Goal: Task Accomplishment & Management: Complete application form

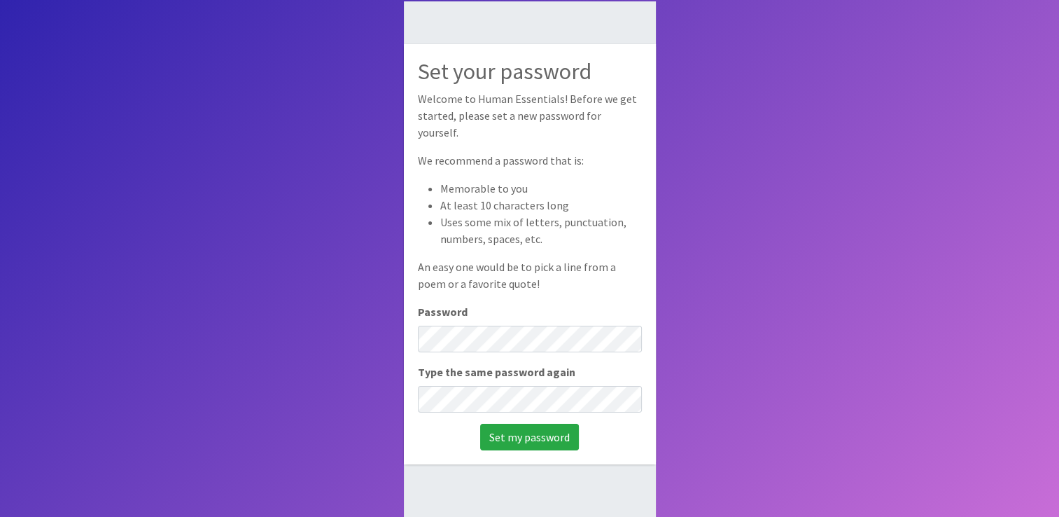
scroll to position [93, 0]
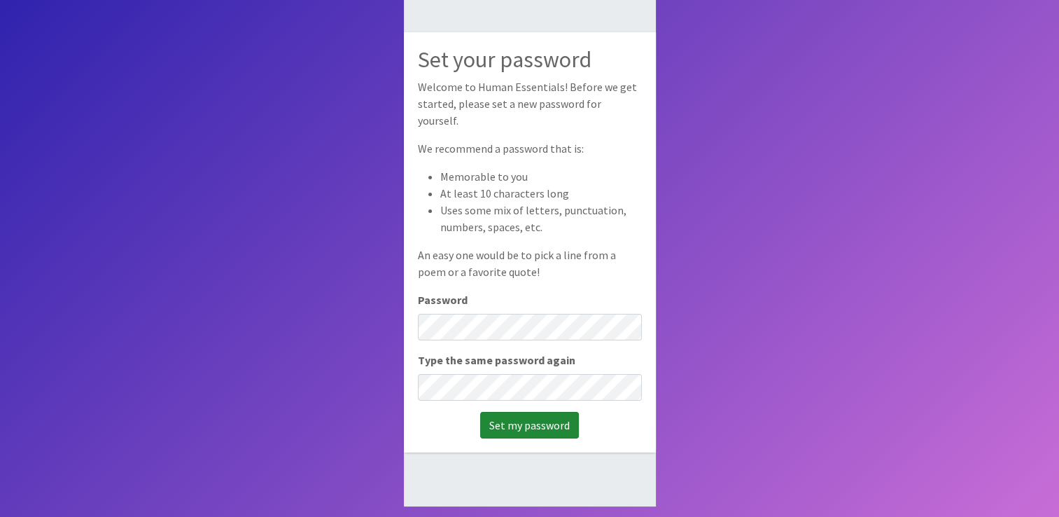
click at [521, 412] on input "Set my password" at bounding box center [529, 425] width 99 height 27
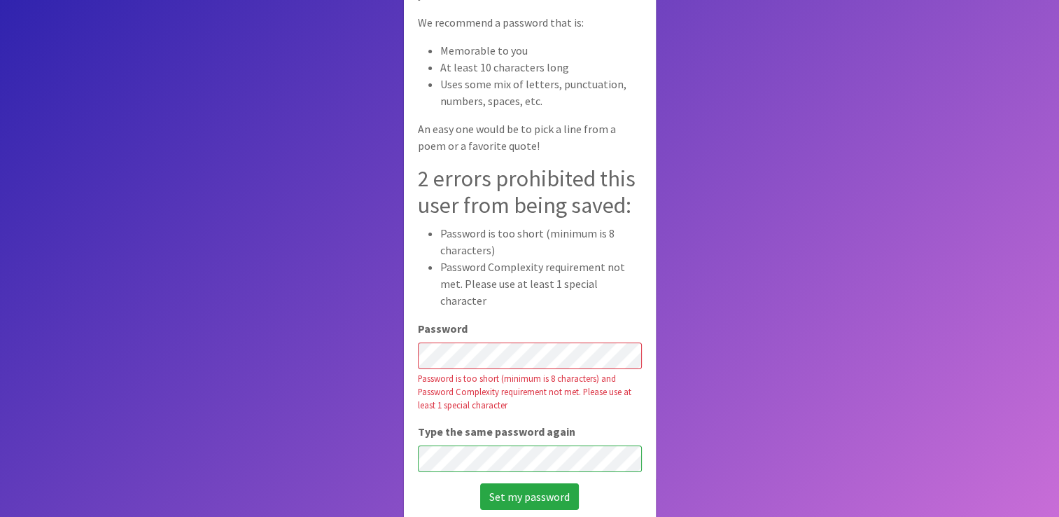
scroll to position [121, 0]
click at [515, 482] on input "Set my password" at bounding box center [529, 495] width 99 height 27
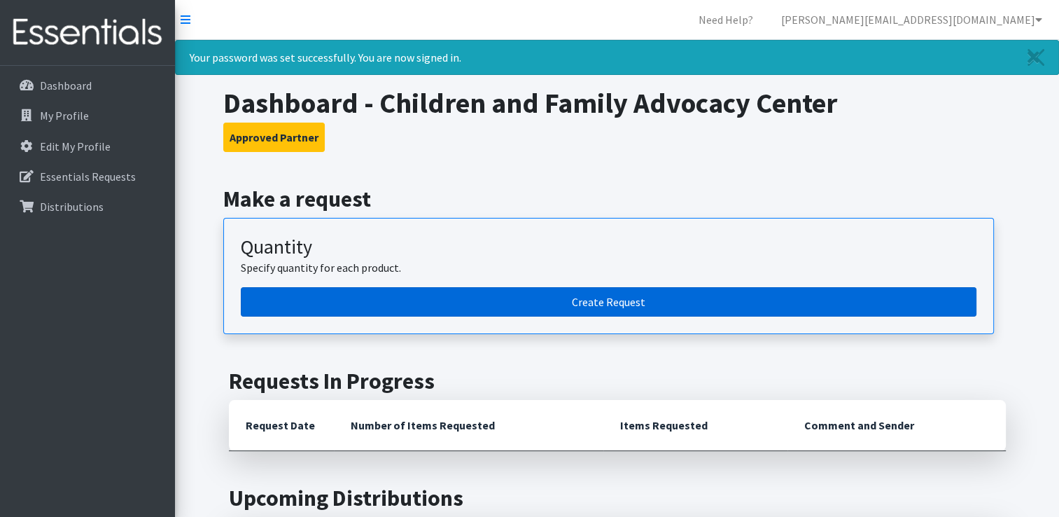
click at [620, 294] on link "Create Request" at bounding box center [609, 301] width 736 height 29
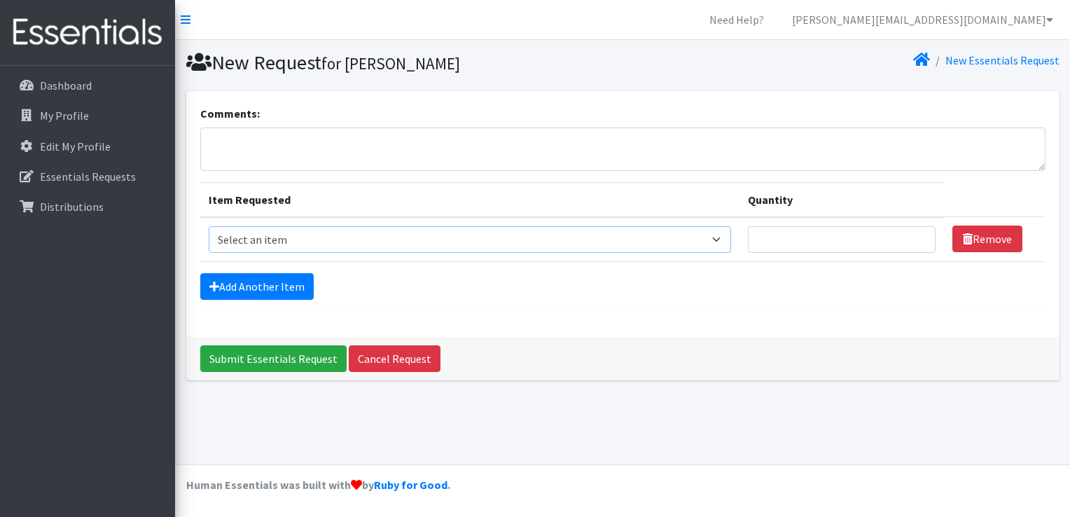
click at [298, 238] on select "Select an item Adult Briefs (Large/X-Large) Adult Briefs (Medium/Large) Adult B…" at bounding box center [470, 239] width 523 height 27
click at [641, 312] on div "Comments: Item Requested Quantity Item Requested Select an item Adult Briefs (L…" at bounding box center [622, 214] width 873 height 246
click at [263, 241] on select "Select an item Adult Briefs (Large/X-Large) Adult Briefs (Medium/Large) Adult B…" at bounding box center [470, 239] width 523 height 27
click at [80, 85] on p "Dashboard" at bounding box center [66, 85] width 52 height 14
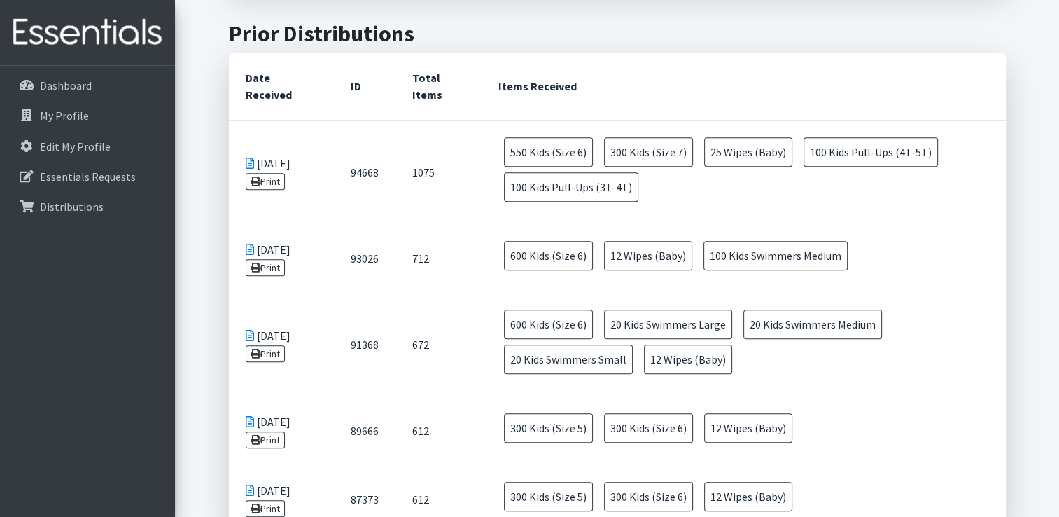
scroll to position [560, 0]
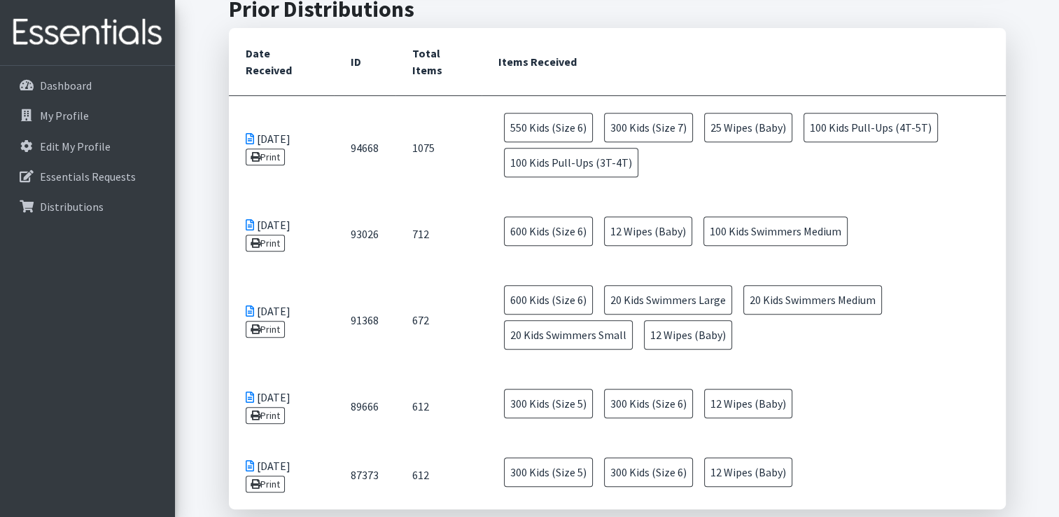
click at [521, 123] on span "550 Kids (Size 6)" at bounding box center [548, 127] width 89 height 29
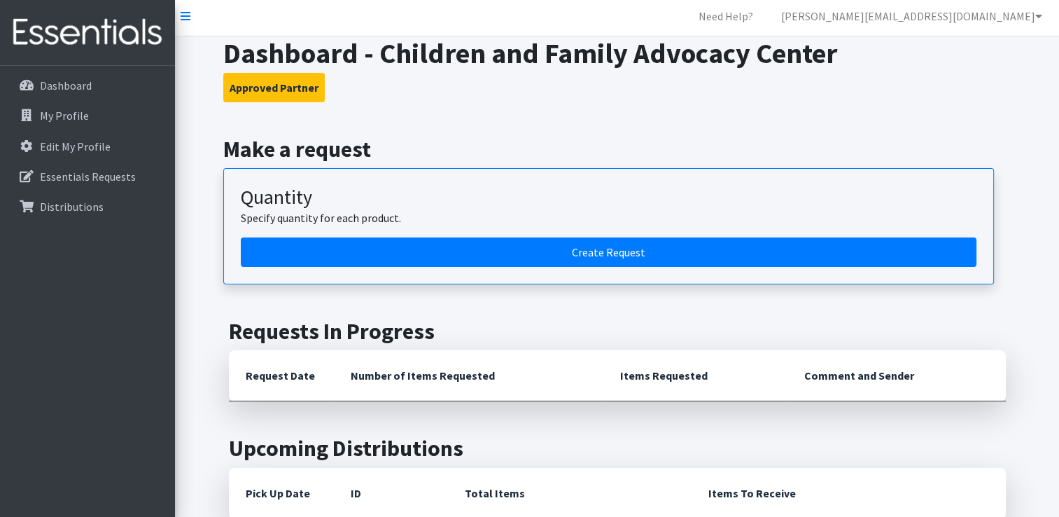
scroll to position [0, 0]
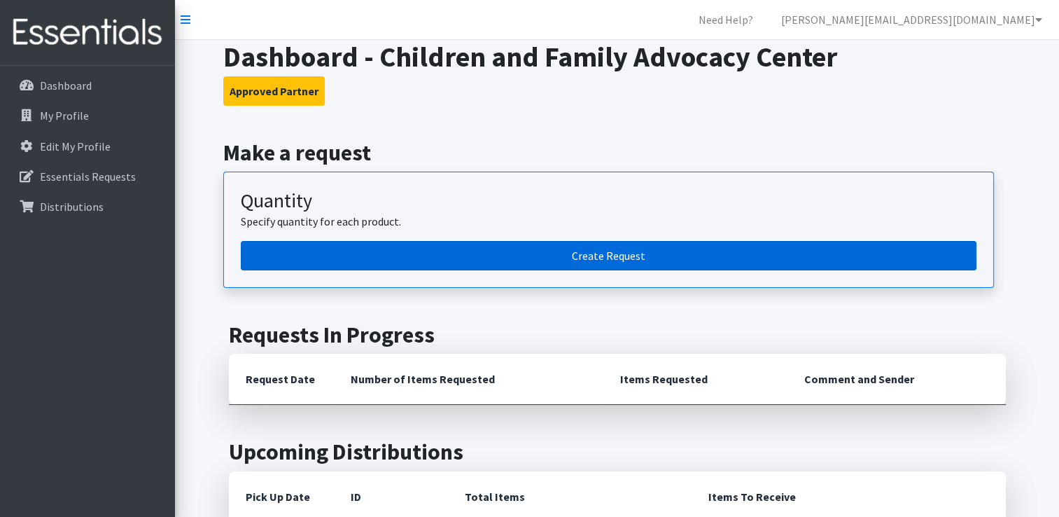
click at [407, 247] on link "Create Request" at bounding box center [609, 255] width 736 height 29
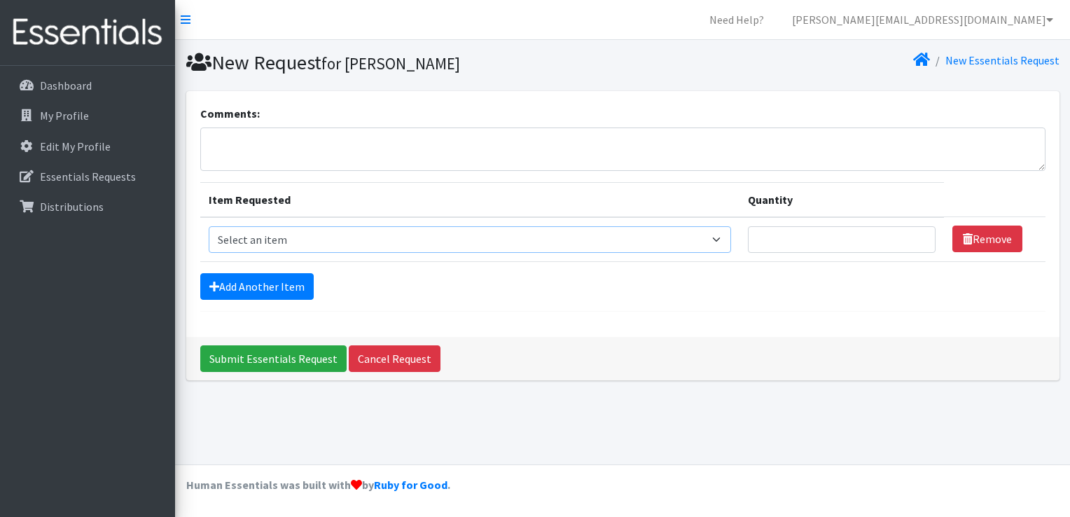
click at [357, 234] on select "Select an item Adult Briefs (Large/X-Large) Adult Briefs (Medium/Large) Adult B…" at bounding box center [470, 239] width 523 height 27
select select "4544"
click at [209, 226] on select "Select an item Adult Briefs (Large/X-Large) Adult Briefs (Medium/Large) Adult B…" at bounding box center [470, 239] width 523 height 27
click at [770, 231] on input "Quantity" at bounding box center [842, 239] width 188 height 27
type input "3"
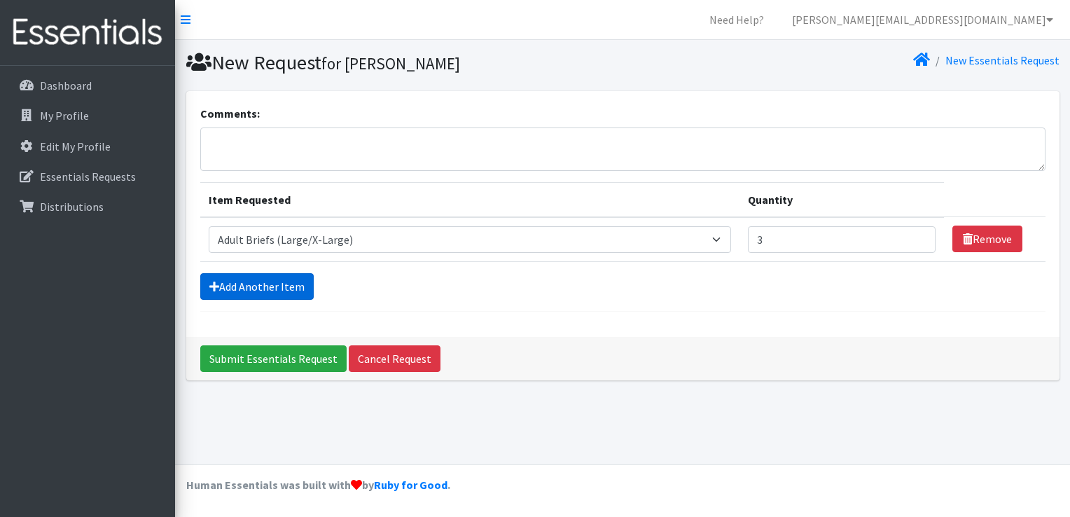
click at [249, 286] on link "Add Another Item" at bounding box center [256, 286] width 113 height 27
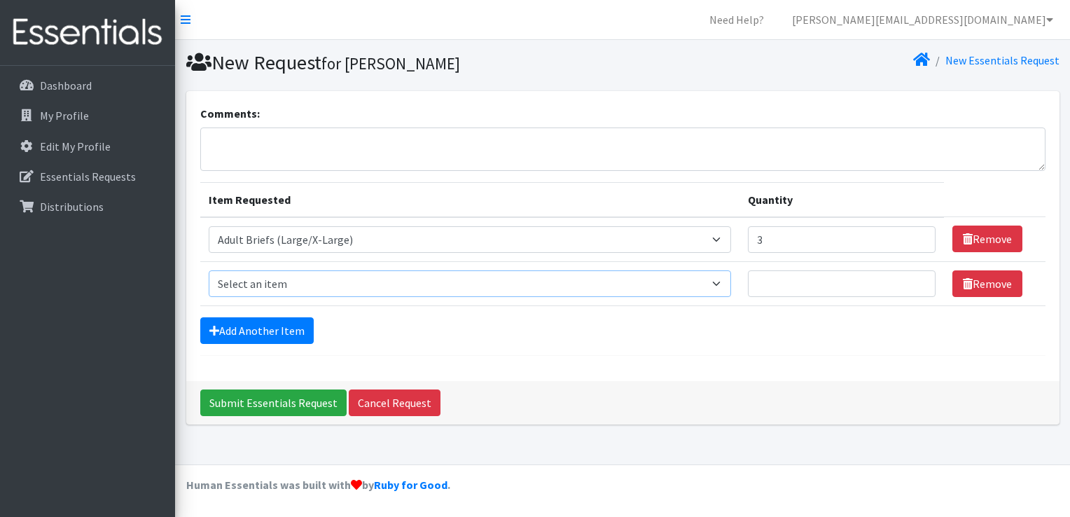
click at [293, 284] on select "Select an item Adult Briefs (Large/X-Large) Adult Briefs (Medium/Large) Adult B…" at bounding box center [470, 283] width 523 height 27
select select "4549"
click at [209, 270] on select "Select an item Adult Briefs (Large/X-Large) Adult Briefs (Medium/Large) Adult B…" at bounding box center [470, 283] width 523 height 27
click at [863, 281] on input "Quantity" at bounding box center [842, 283] width 188 height 27
type input "3"
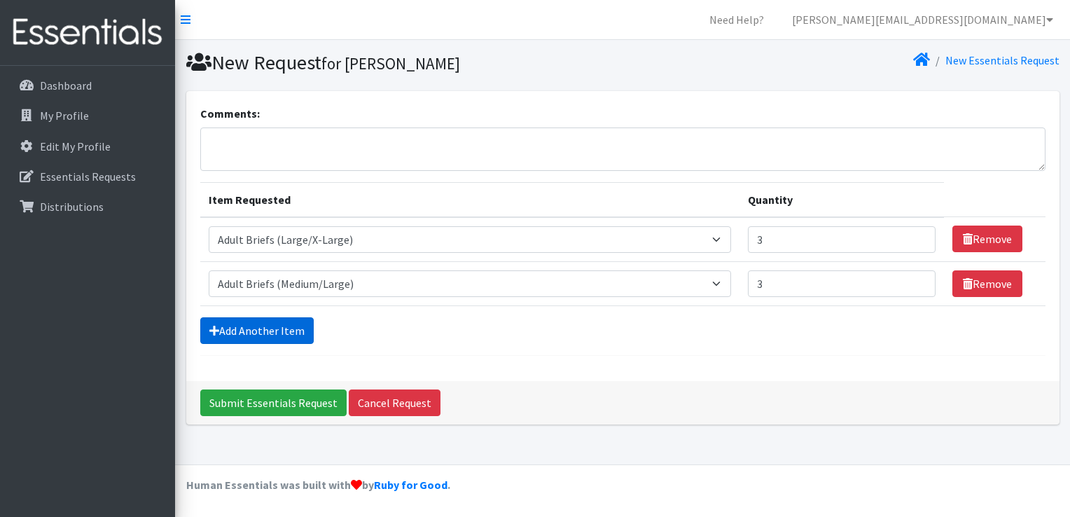
click at [258, 330] on link "Add Another Item" at bounding box center [256, 330] width 113 height 27
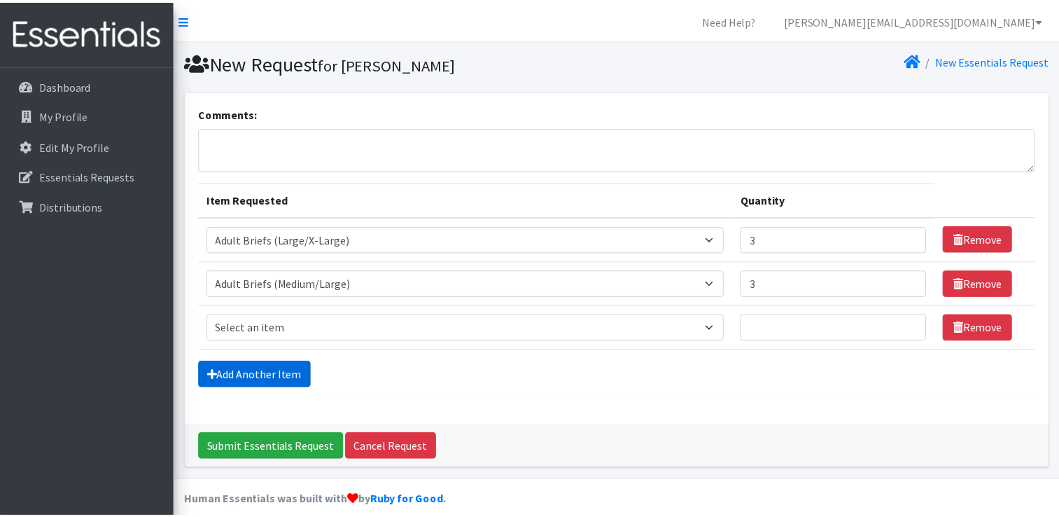
scroll to position [13, 0]
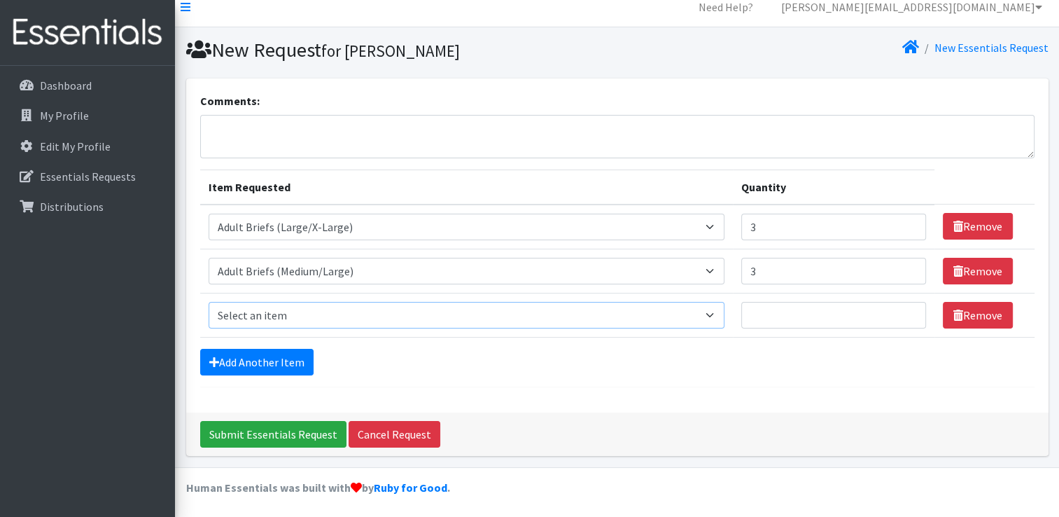
click at [277, 314] on select "Select an item Adult Briefs (Large/X-Large) Adult Briefs (Medium/Large) Adult B…" at bounding box center [467, 315] width 516 height 27
select select "4579"
click at [209, 302] on select "Select an item Adult Briefs (Large/X-Large) Adult Briefs (Medium/Large) Adult B…" at bounding box center [467, 315] width 516 height 27
click at [799, 314] on input "Quantity" at bounding box center [833, 315] width 185 height 27
type input "5"
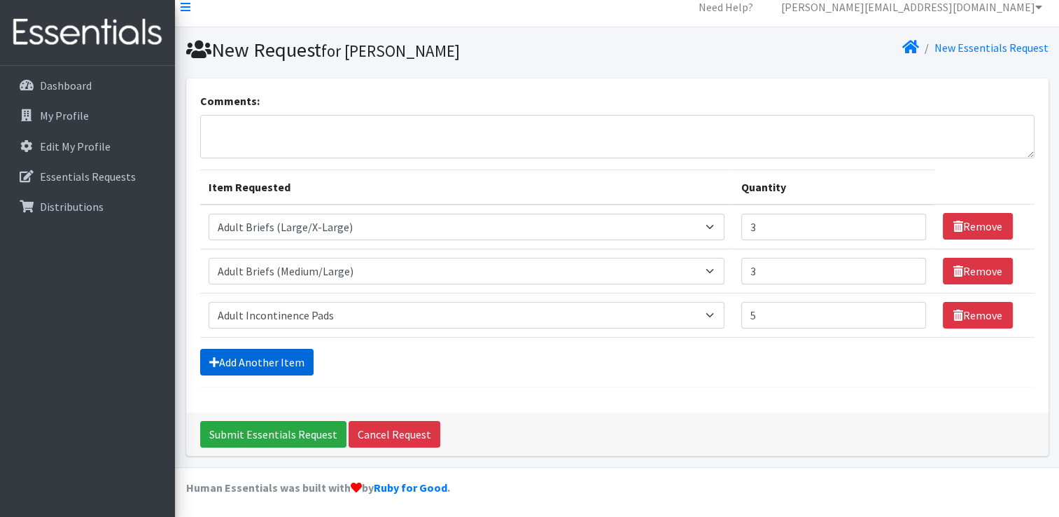
click at [295, 356] on link "Add Another Item" at bounding box center [256, 362] width 113 height 27
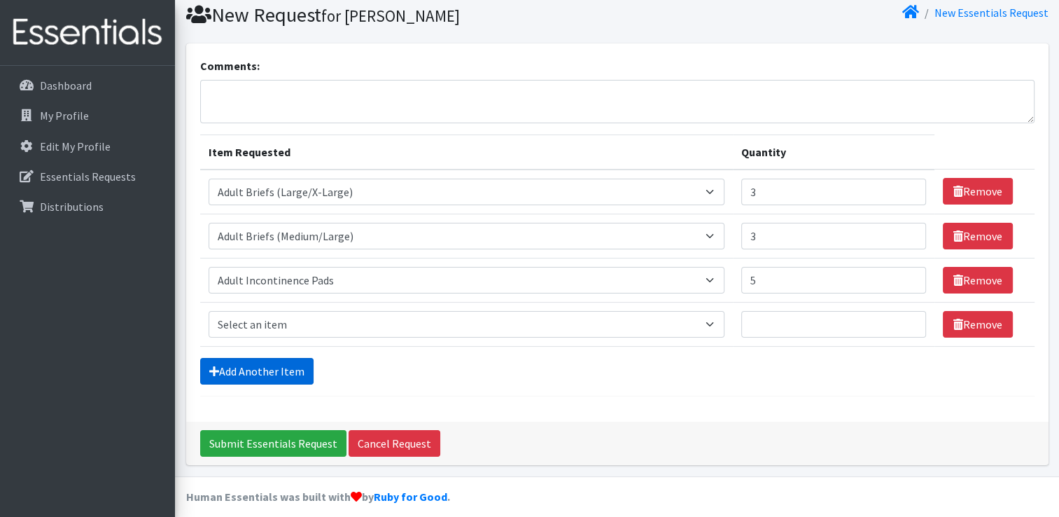
scroll to position [57, 0]
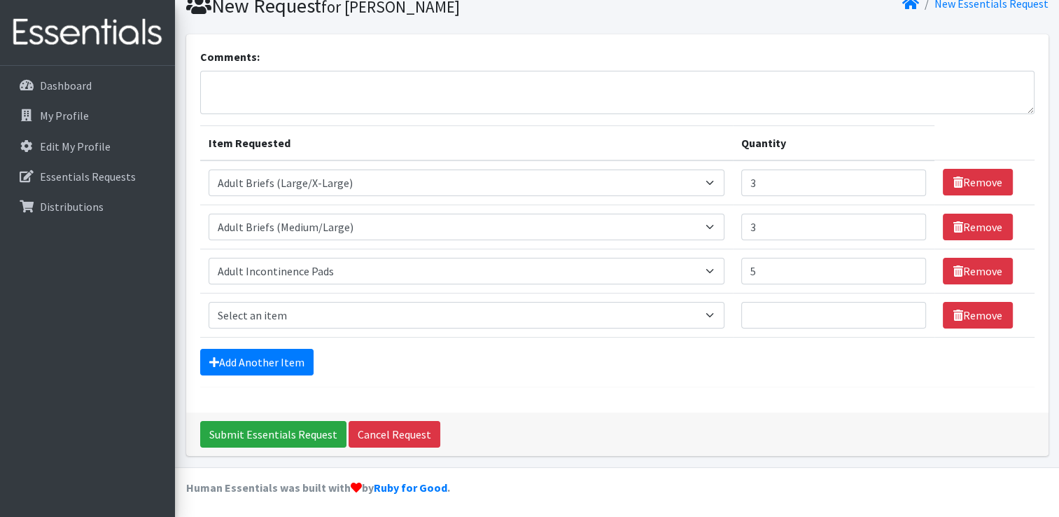
click at [307, 326] on td "Item Requested Select an item Adult Briefs (Large/X-Large) Adult Briefs (Medium…" at bounding box center [466, 315] width 533 height 44
click at [319, 321] on select "Select an item Adult Briefs (Large/X-Large) Adult Briefs (Medium/Large) Adult B…" at bounding box center [467, 315] width 516 height 27
select select "15032"
click at [209, 302] on select "Select an item Adult Briefs (Large/X-Large) Adult Briefs (Medium/Large) Adult B…" at bounding box center [467, 315] width 516 height 27
click at [828, 326] on td "Quantity" at bounding box center [834, 315] width 202 height 44
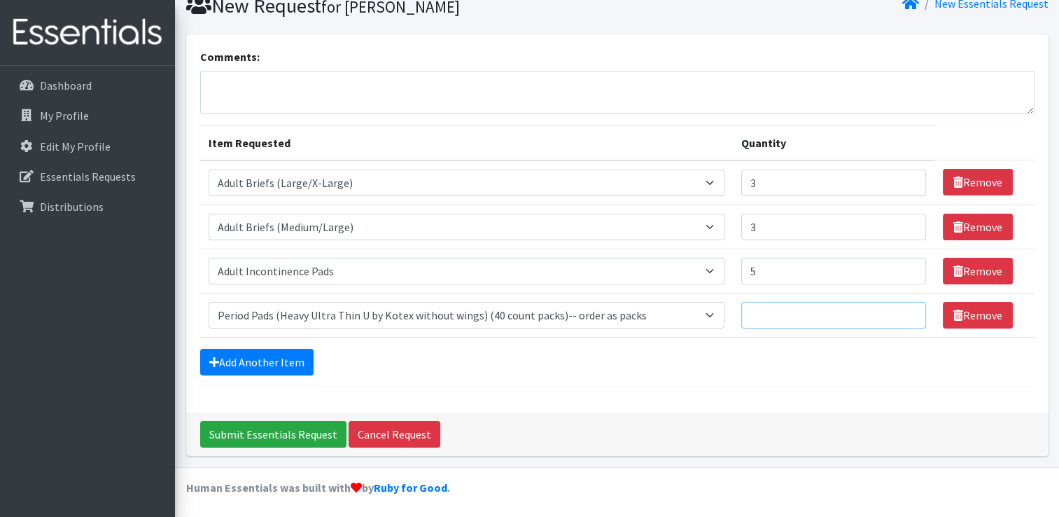
click at [832, 318] on input "Quantity" at bounding box center [833, 315] width 185 height 27
type input "2"
click at [267, 359] on link "Add Another Item" at bounding box center [256, 362] width 113 height 27
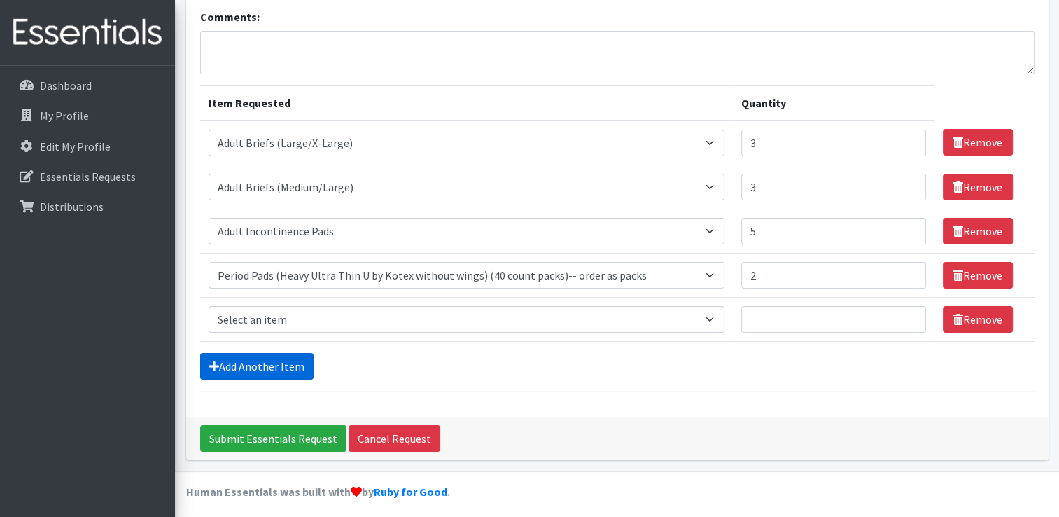
scroll to position [101, 0]
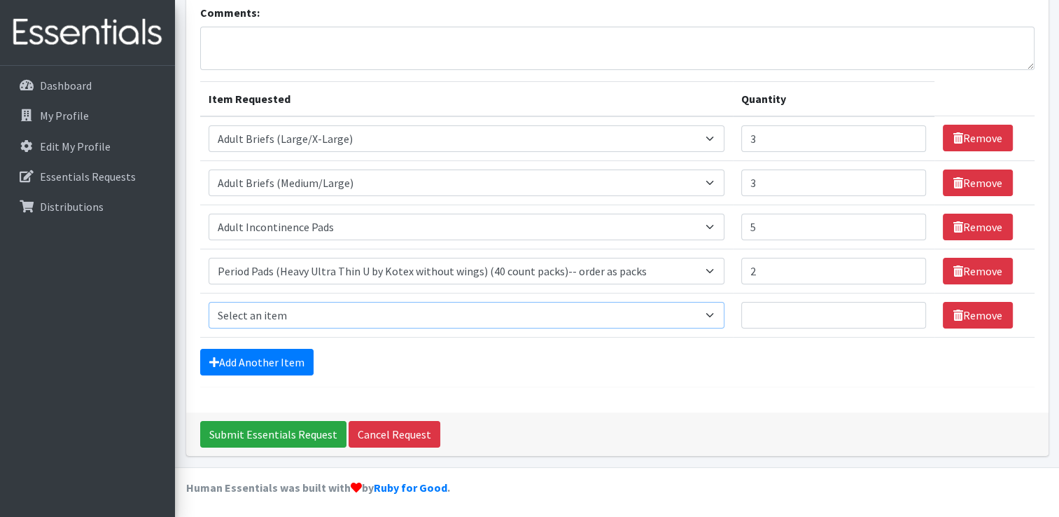
click at [307, 314] on select "Select an item Adult Briefs (Large/X-Large) Adult Briefs (Medium/Large) Adult B…" at bounding box center [467, 315] width 516 height 27
select select "4558"
click at [209, 302] on select "Select an item Adult Briefs (Large/X-Large) Adult Briefs (Medium/Large) Adult B…" at bounding box center [467, 315] width 516 height 27
click at [769, 321] on input "Quantity" at bounding box center [833, 315] width 185 height 27
type input "25"
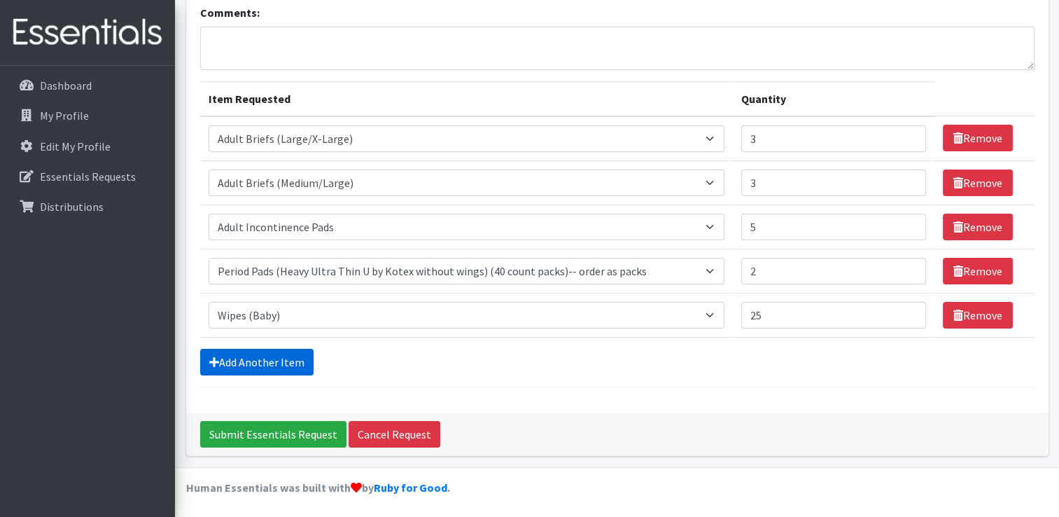
click at [263, 361] on link "Add Another Item" at bounding box center [256, 362] width 113 height 27
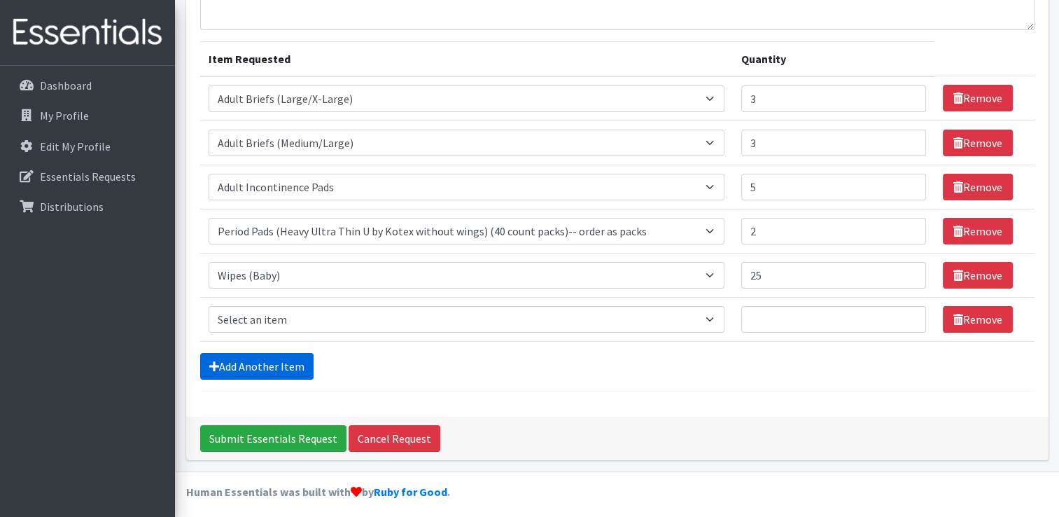
scroll to position [145, 0]
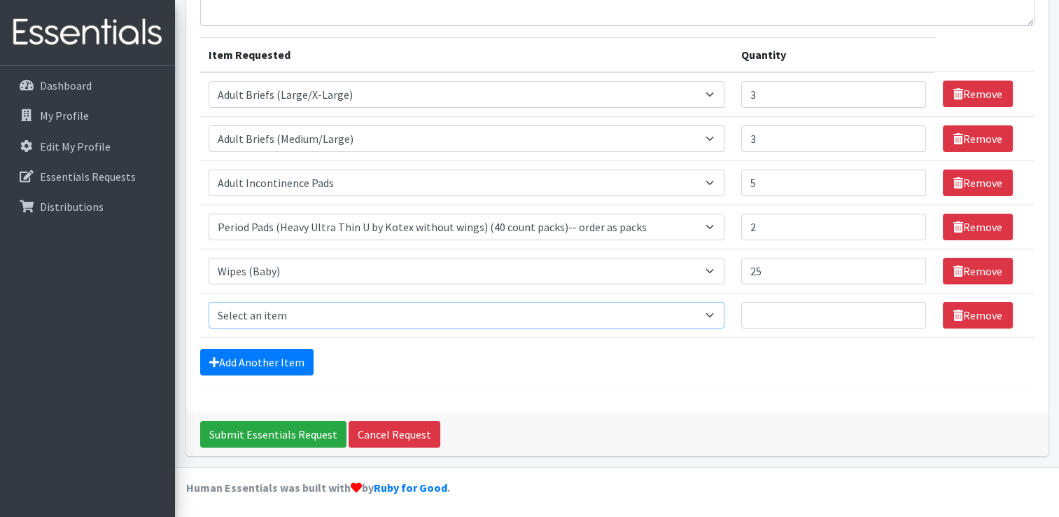
click at [232, 311] on select "Select an item Adult Briefs (Large/X-Large) Adult Briefs (Medium/Large) Adult B…" at bounding box center [467, 315] width 516 height 27
select select "15034"
click at [209, 302] on select "Select an item Adult Briefs (Large/X-Large) Adult Briefs (Medium/Large) Adult B…" at bounding box center [467, 315] width 516 height 27
click at [765, 315] on input "Quantity" at bounding box center [833, 315] width 185 height 27
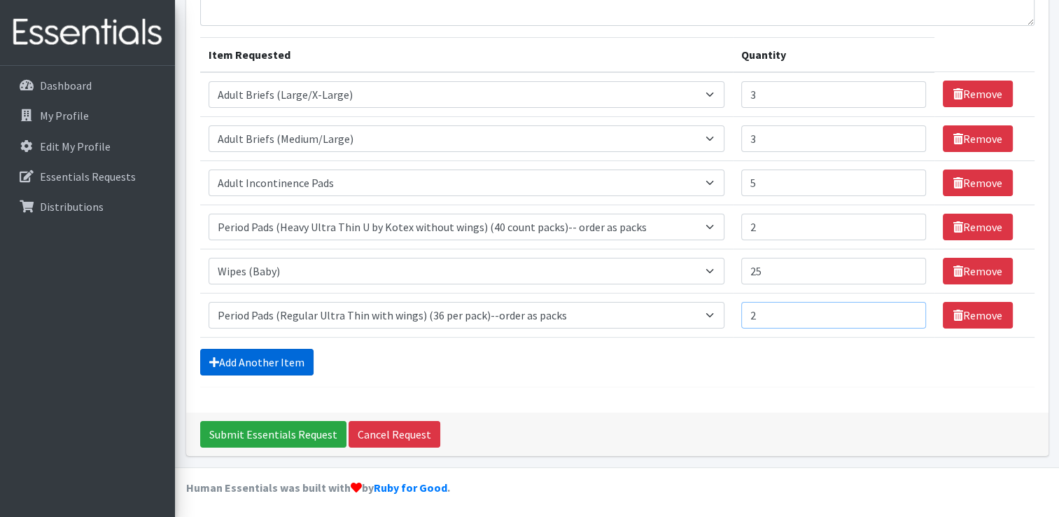
type input "2"
click at [286, 354] on link "Add Another Item" at bounding box center [256, 362] width 113 height 27
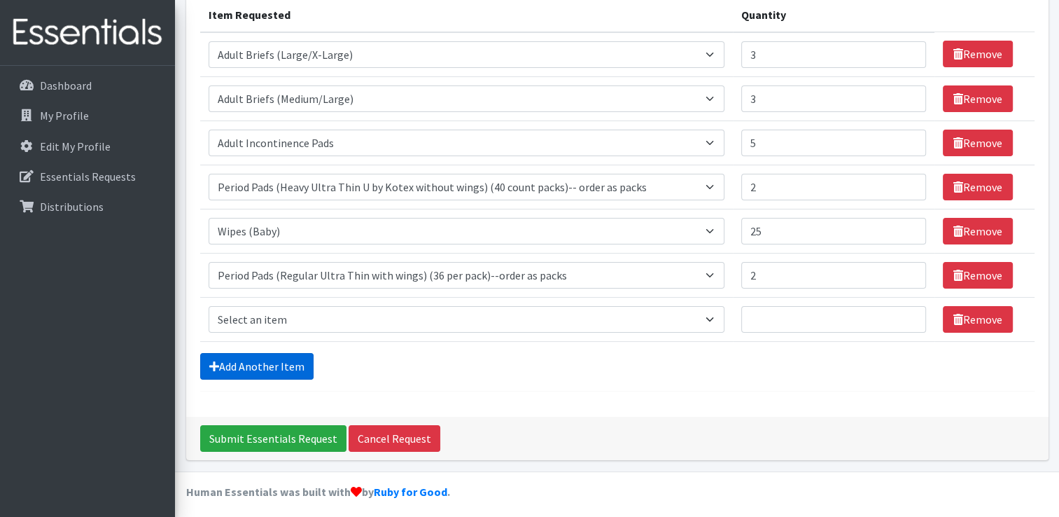
scroll to position [188, 0]
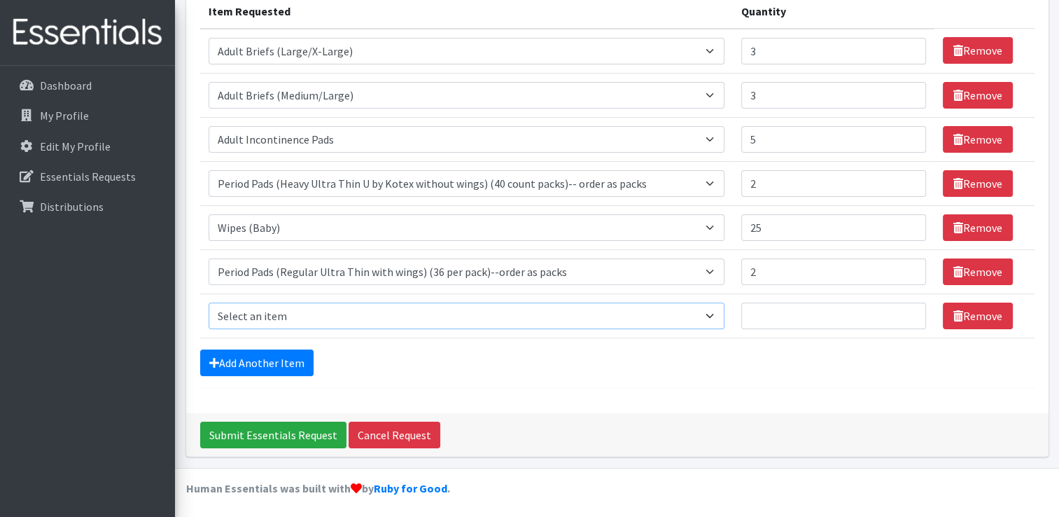
click at [262, 322] on select "Select an item Adult Briefs (Large/X-Large) Adult Briefs (Medium/Large) Adult B…" at bounding box center [467, 315] width 516 height 27
select select "4568"
click at [209, 302] on select "Select an item Adult Briefs (Large/X-Large) Adult Briefs (Medium/Large) Adult B…" at bounding box center [467, 315] width 516 height 27
click at [839, 313] on input "Quantity" at bounding box center [833, 315] width 185 height 27
type input "550"
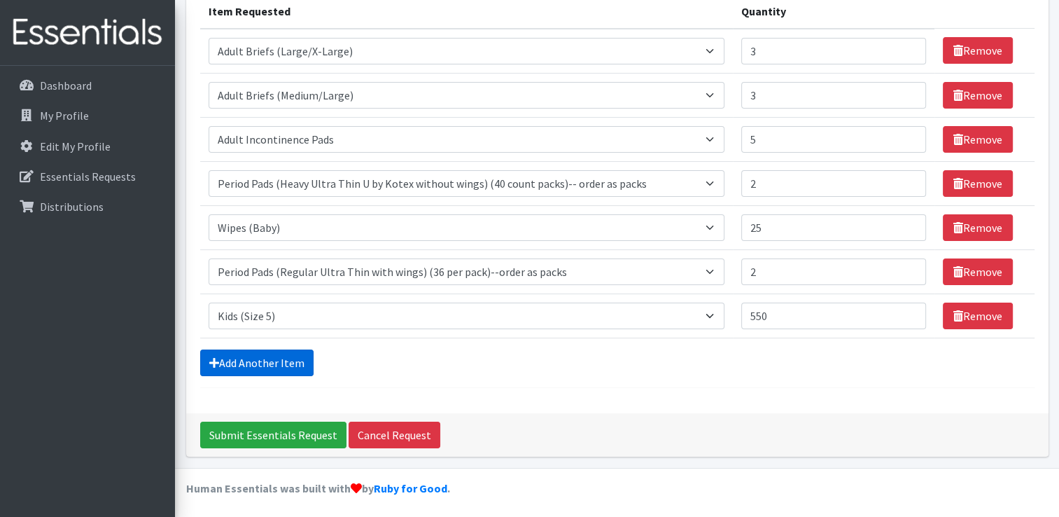
click at [225, 369] on link "Add Another Item" at bounding box center [256, 362] width 113 height 27
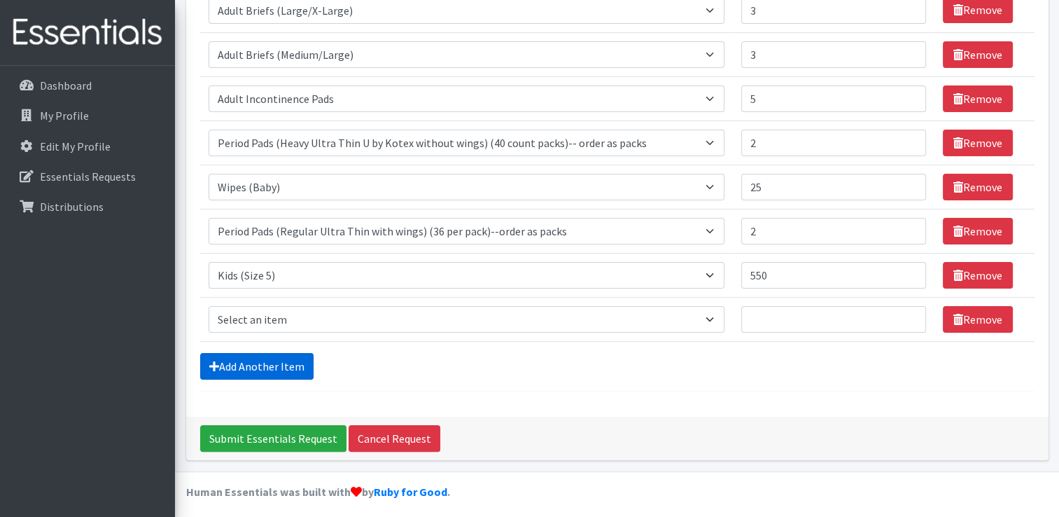
scroll to position [232, 0]
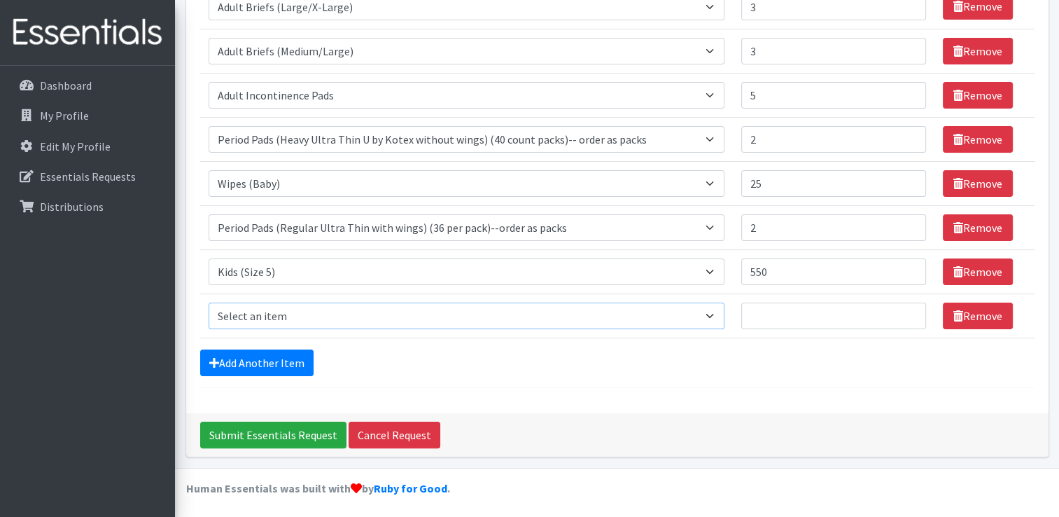
click at [279, 319] on select "Select an item Adult Briefs (Large/X-Large) Adult Briefs (Medium/Large) Adult B…" at bounding box center [467, 315] width 516 height 27
select select "13208"
click at [209, 302] on select "Select an item Adult Briefs (Large/X-Large) Adult Briefs (Medium/Large) Adult B…" at bounding box center [467, 315] width 516 height 27
click at [818, 323] on input "Quantity" at bounding box center [833, 315] width 185 height 27
type input "300"
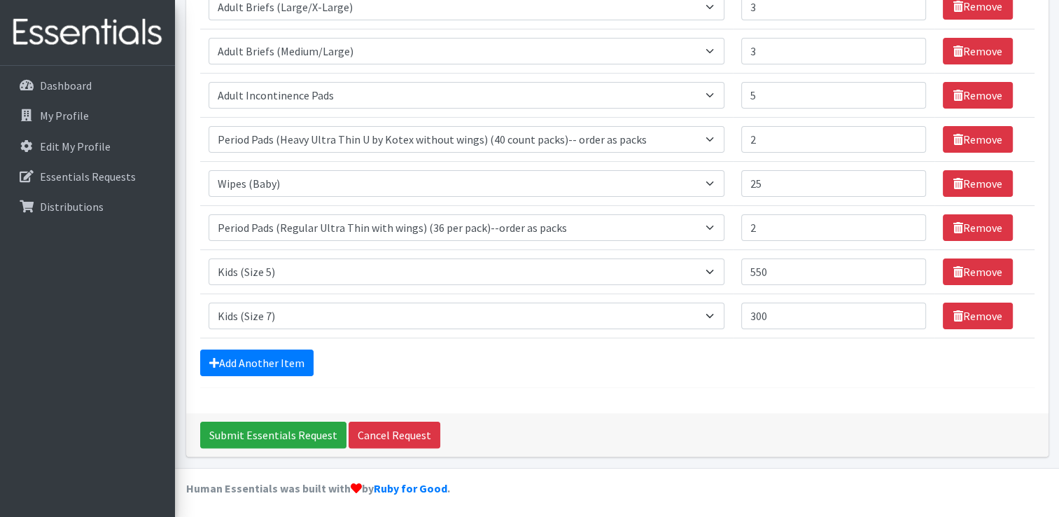
click at [316, 362] on div "Add Another Item" at bounding box center [617, 362] width 835 height 27
drag, startPoint x: 311, startPoint y: 363, endPoint x: 304, endPoint y: 364, distance: 7.1
click at [311, 363] on link "Add Another Item" at bounding box center [256, 362] width 113 height 27
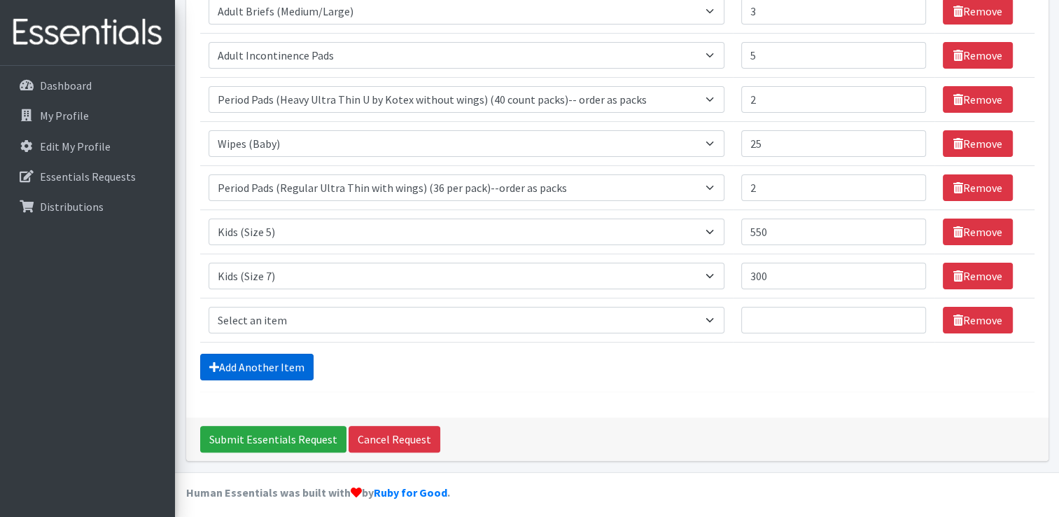
scroll to position [277, 0]
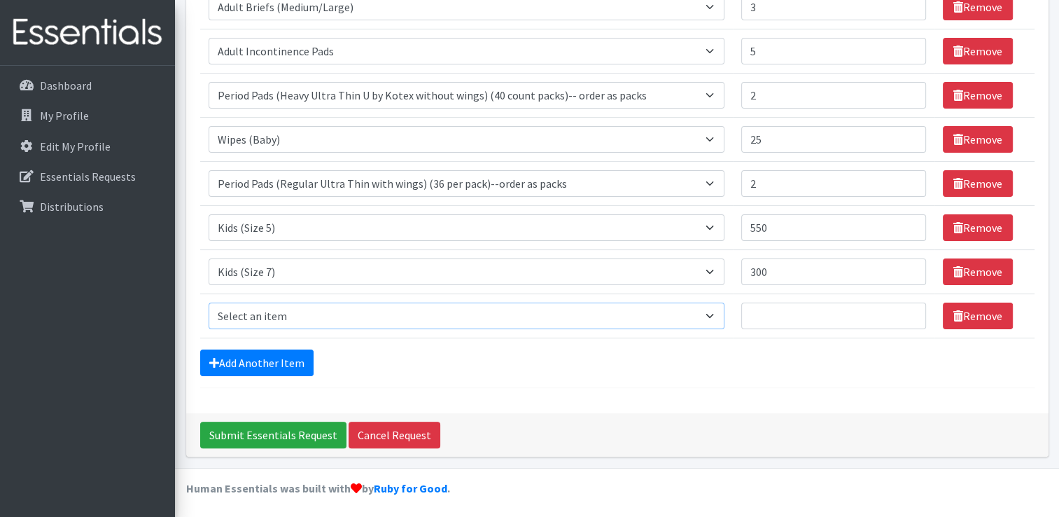
click at [293, 316] on select "Select an item Adult Briefs (Large/X-Large) Adult Briefs (Medium/Large) Adult B…" at bounding box center [467, 315] width 516 height 27
select select "4575"
click at [209, 302] on select "Select an item Adult Briefs (Large/X-Large) Adult Briefs (Medium/Large) Adult B…" at bounding box center [467, 315] width 516 height 27
click at [828, 320] on input "Quantity" at bounding box center [833, 315] width 185 height 27
type input "100"
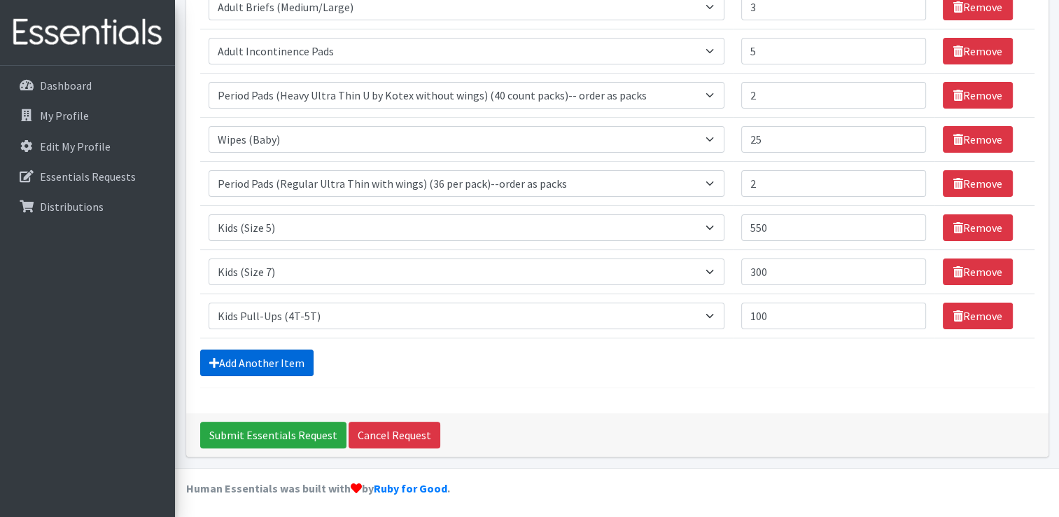
click at [227, 372] on link "Add Another Item" at bounding box center [256, 362] width 113 height 27
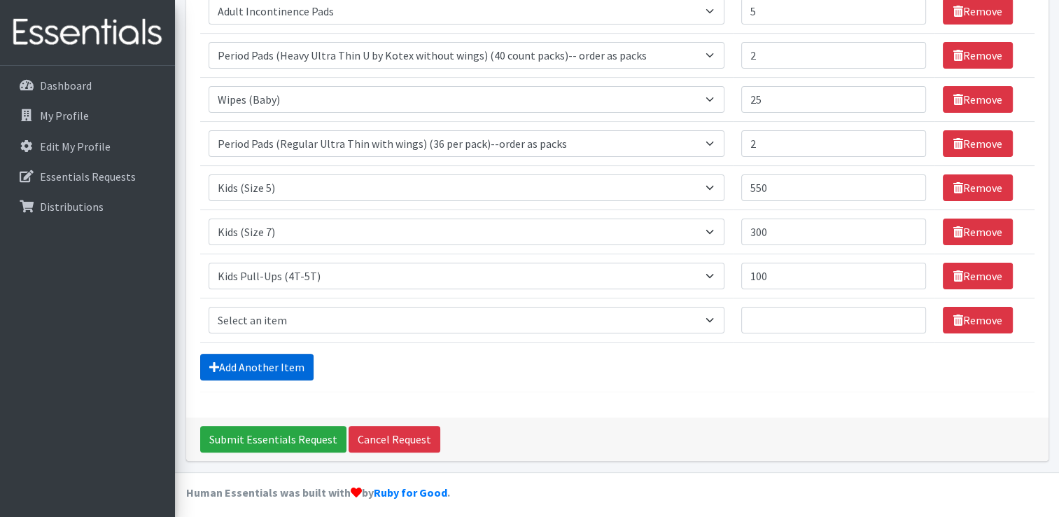
scroll to position [321, 0]
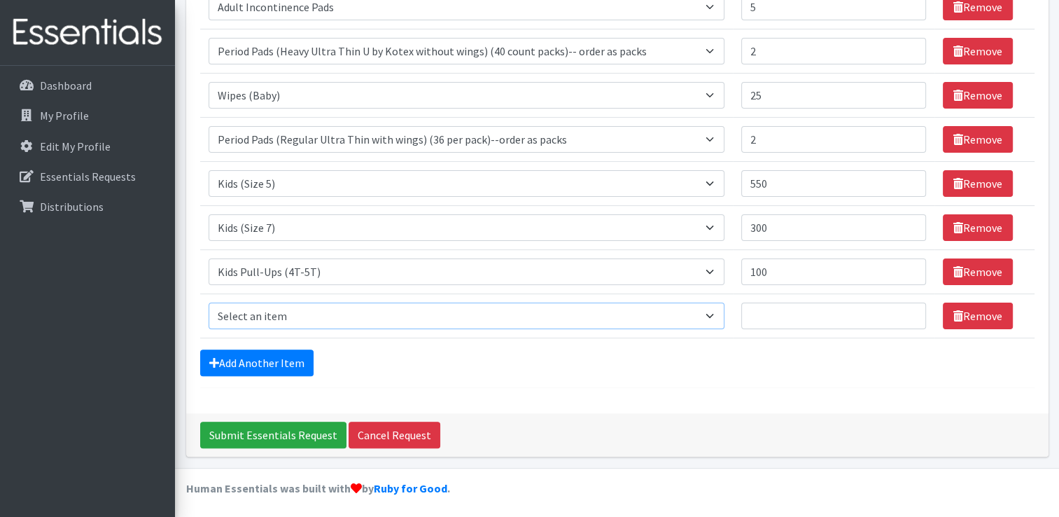
click at [288, 304] on select "Select an item Adult Briefs (Large/X-Large) Adult Briefs (Medium/Large) Adult B…" at bounding box center [467, 315] width 516 height 27
select select "4574"
click at [209, 302] on select "Select an item Adult Briefs (Large/X-Large) Adult Briefs (Medium/Large) Adult B…" at bounding box center [467, 315] width 516 height 27
click at [823, 316] on input "Quantity" at bounding box center [833, 315] width 185 height 27
type input "100"
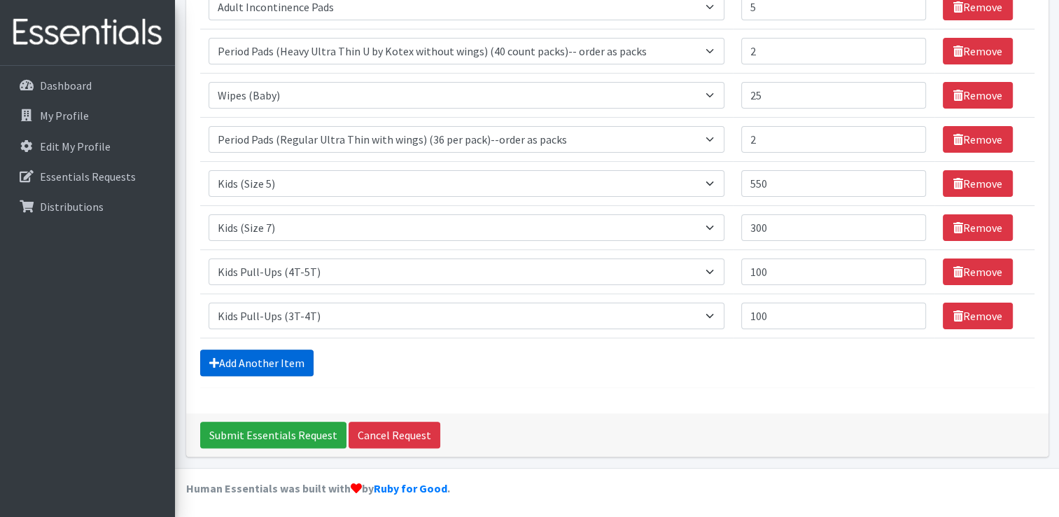
click at [302, 354] on link "Add Another Item" at bounding box center [256, 362] width 113 height 27
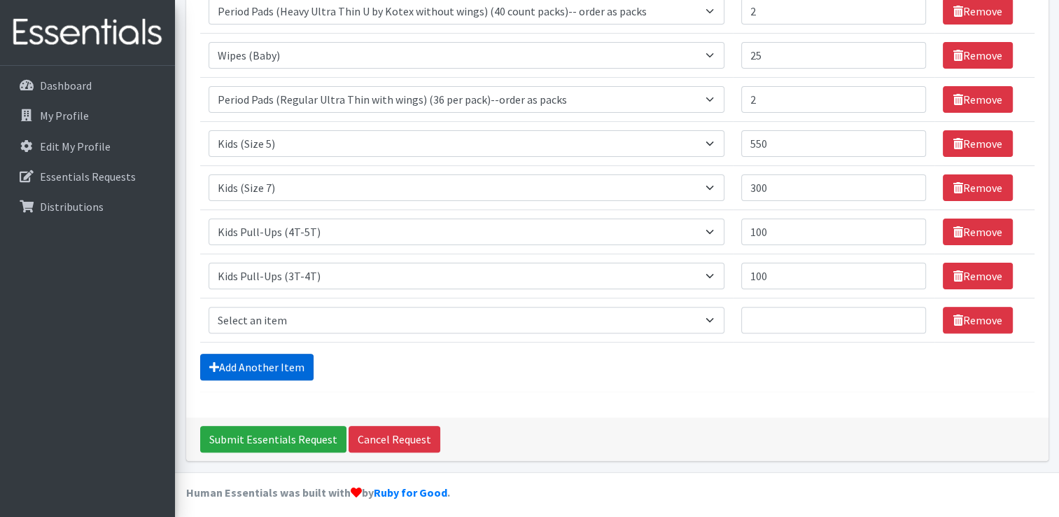
scroll to position [364, 0]
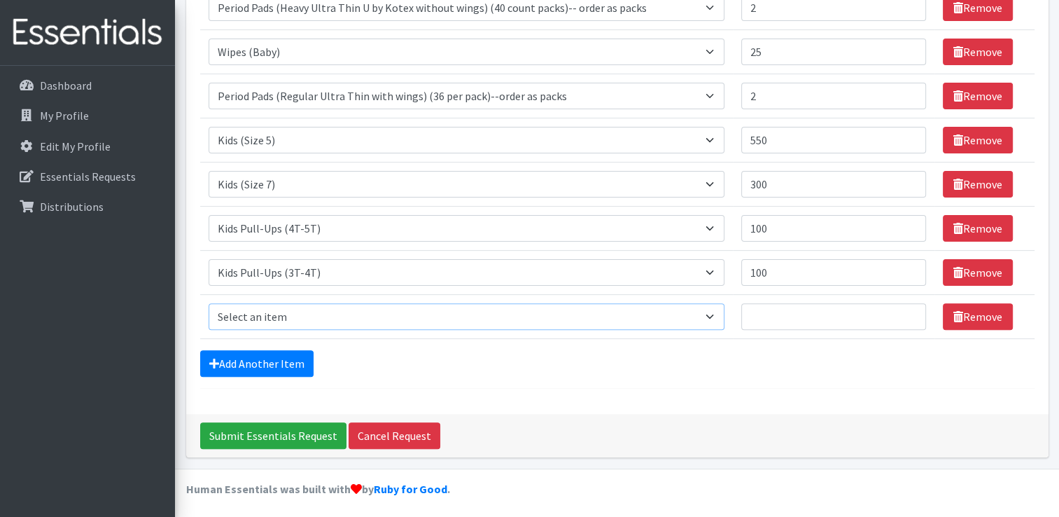
click at [274, 309] on select "Select an item Adult Briefs (Large/X-Large) Adult Briefs (Medium/Large) Adult B…" at bounding box center [467, 316] width 516 height 27
click at [608, 382] on form "Comments: Item Requested Quantity Item Requested Select an item Adult Briefs (L…" at bounding box center [617, 65] width 835 height 648
click at [276, 355] on link "Add Another Item" at bounding box center [256, 363] width 113 height 27
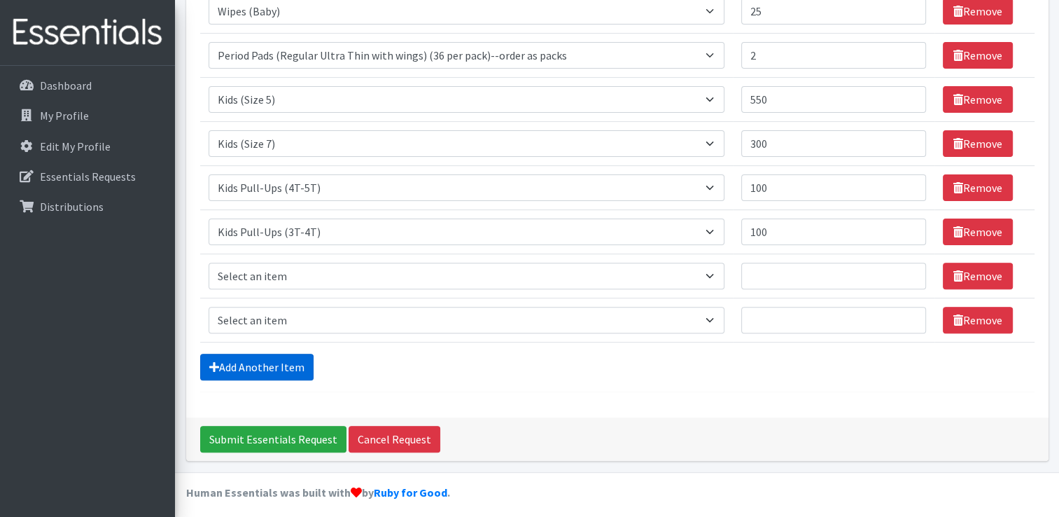
scroll to position [409, 0]
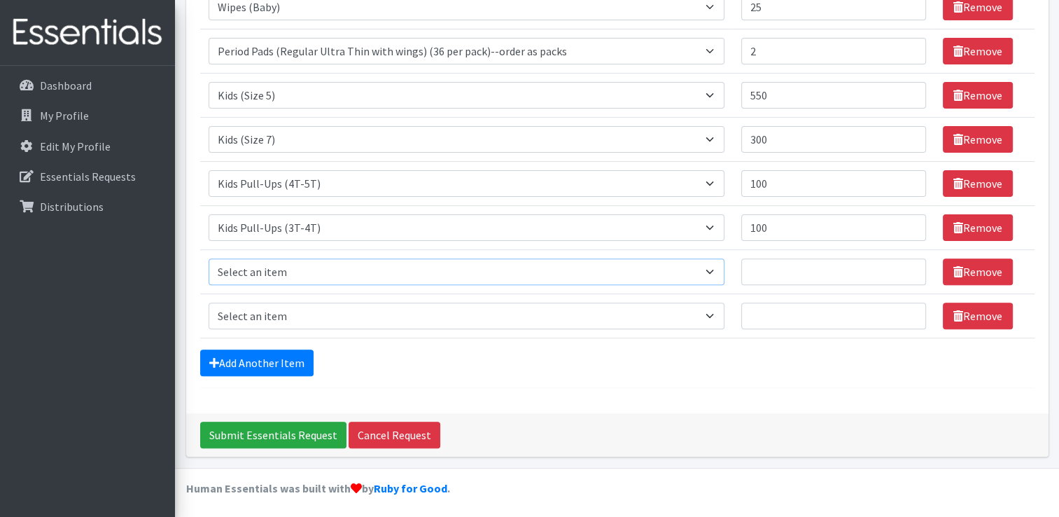
click at [378, 267] on select "Select an item Adult Briefs (Large/X-Large) Adult Briefs (Medium/Large) Adult B…" at bounding box center [467, 271] width 516 height 27
select select "4569"
click at [209, 258] on select "Select an item Adult Briefs (Large/X-Large) Adult Briefs (Medium/Large) Adult B…" at bounding box center [467, 271] width 516 height 27
click at [768, 263] on input "Quantity" at bounding box center [833, 271] width 185 height 27
type input "3"
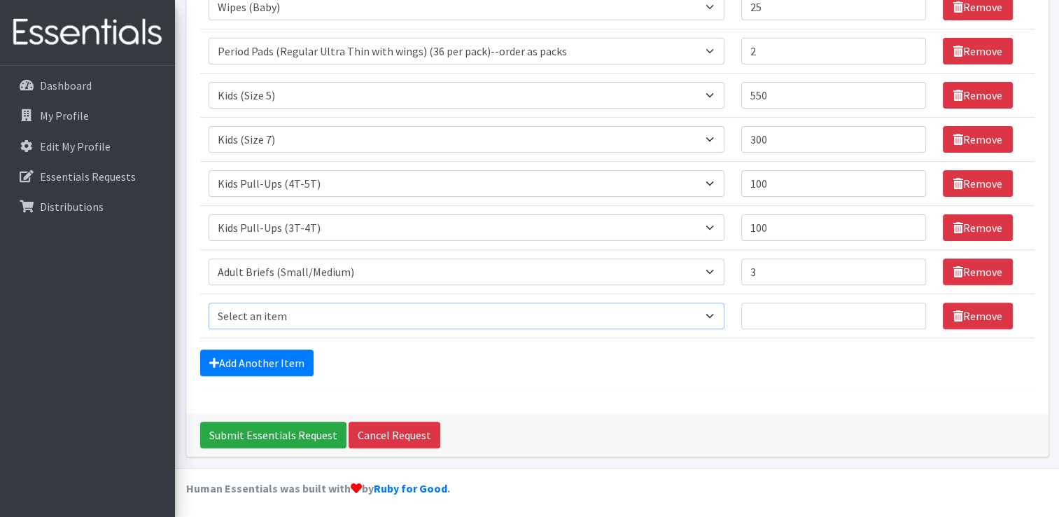
click at [454, 316] on select "Select an item Adult Briefs (Large/X-Large) Adult Briefs (Medium/Large) Adult B…" at bounding box center [467, 315] width 516 height 27
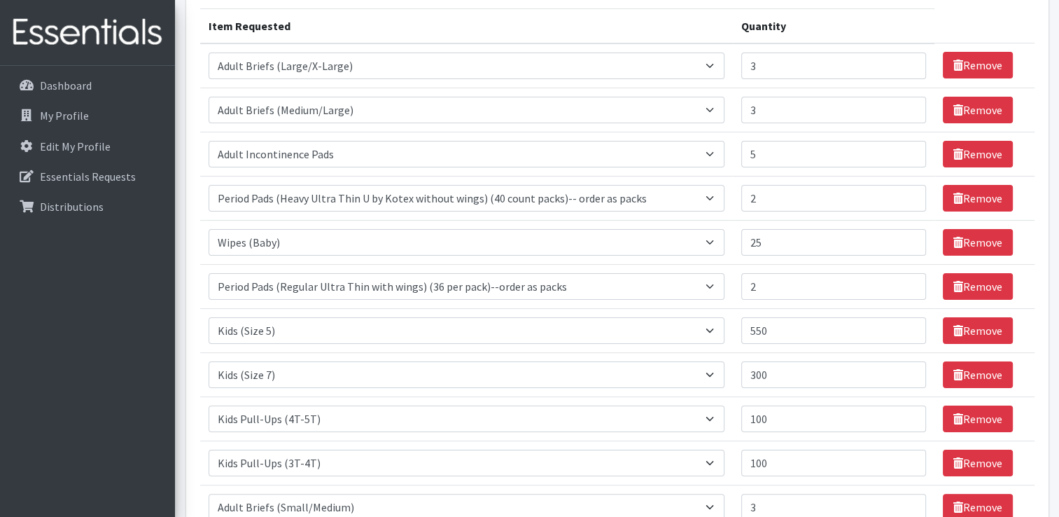
scroll to position [199, 0]
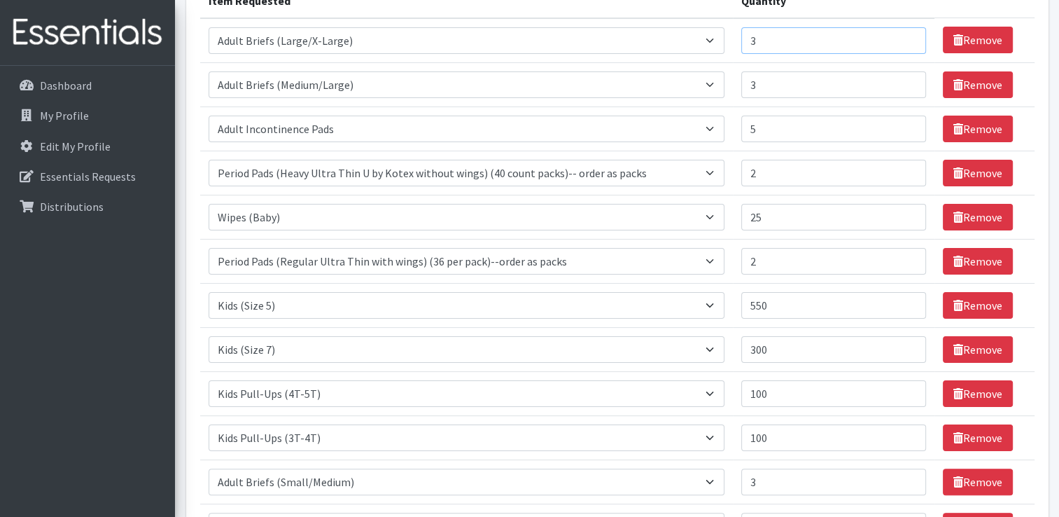
click at [776, 36] on input "3" at bounding box center [833, 40] width 185 height 27
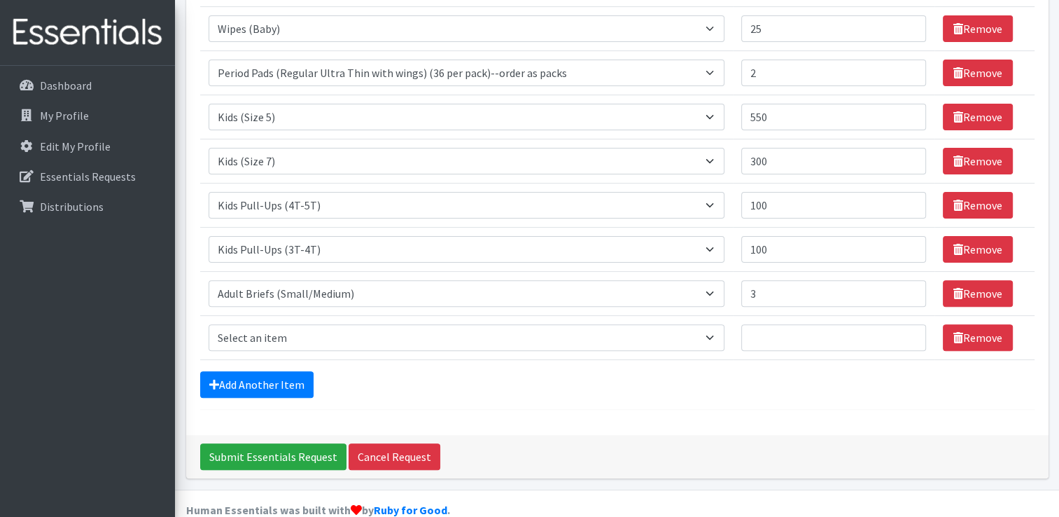
scroll to position [409, 0]
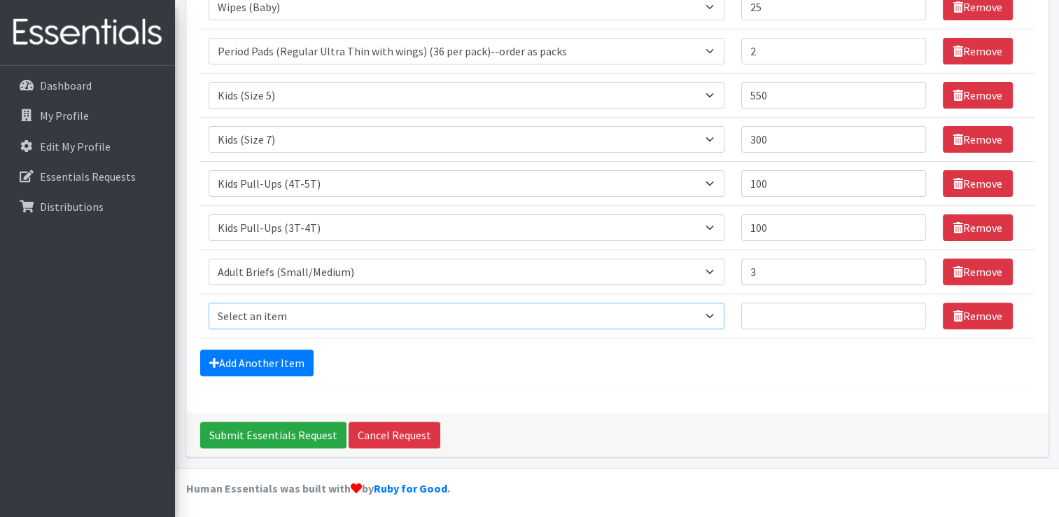
click at [336, 306] on select "Select an item Adult Briefs (Large/X-Large) Adult Briefs (Medium/Large) Adult B…" at bounding box center [467, 315] width 516 height 27
click at [597, 387] on div "Comments: Item Requested Quantity Item Requested Select an item Adult Briefs (L…" at bounding box center [617, 47] width 863 height 731
click at [974, 318] on link "Remove" at bounding box center [978, 315] width 70 height 27
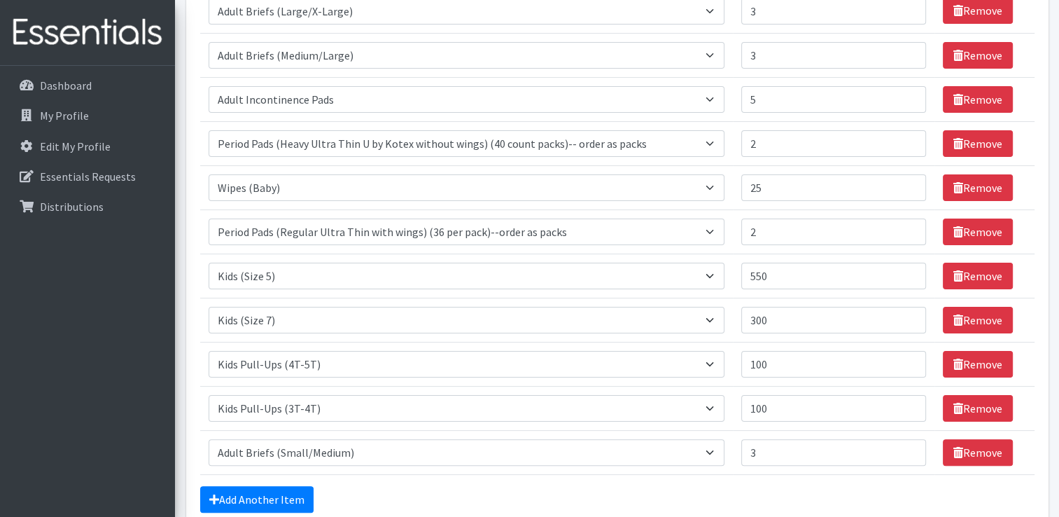
scroll to position [294, 0]
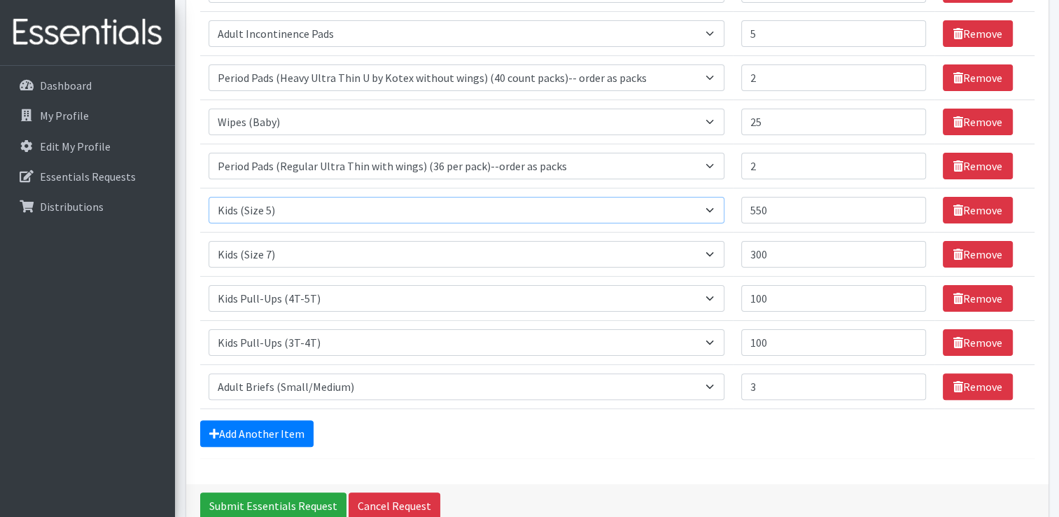
click at [494, 197] on select "Select an item Adult Briefs (Large/X-Large) Adult Briefs (Medium/Large) Adult B…" at bounding box center [467, 210] width 516 height 27
select select "4572"
click at [209, 197] on select "Select an item Adult Briefs (Large/X-Large) Adult Briefs (Medium/Large) Adult B…" at bounding box center [467, 210] width 516 height 27
click at [955, 382] on icon at bounding box center [959, 386] width 10 height 11
click at [960, 373] on link "Remove" at bounding box center [978, 386] width 70 height 27
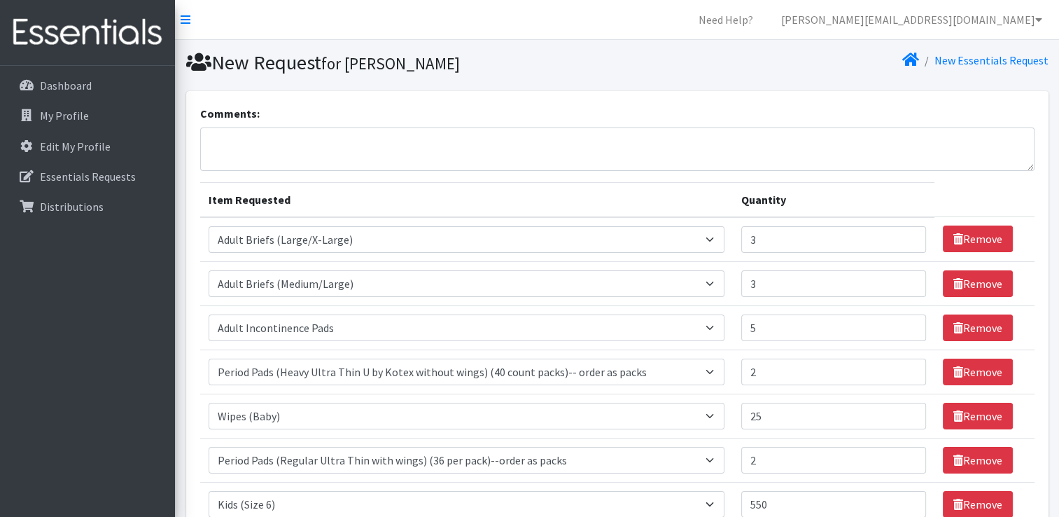
scroll to position [70, 0]
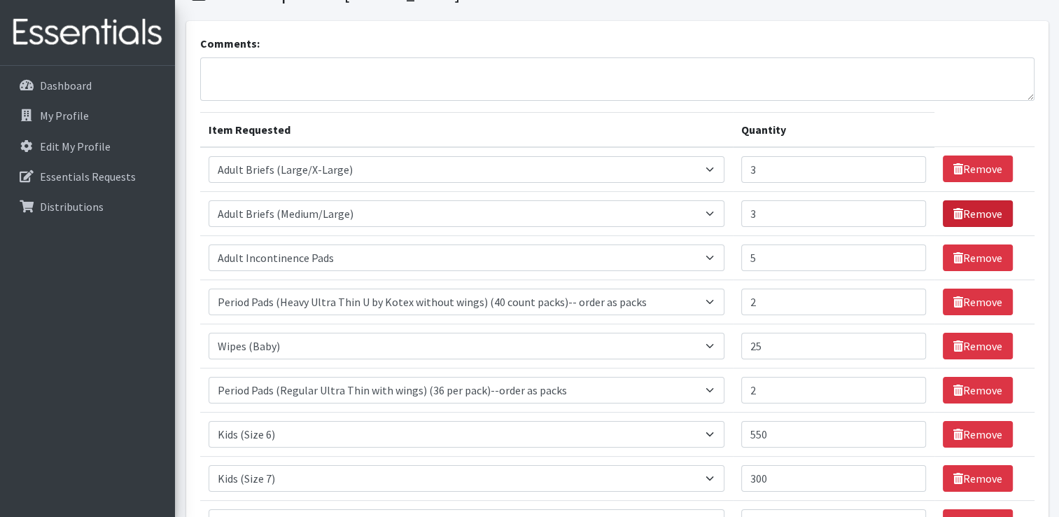
click at [970, 211] on link "Remove" at bounding box center [978, 213] width 70 height 27
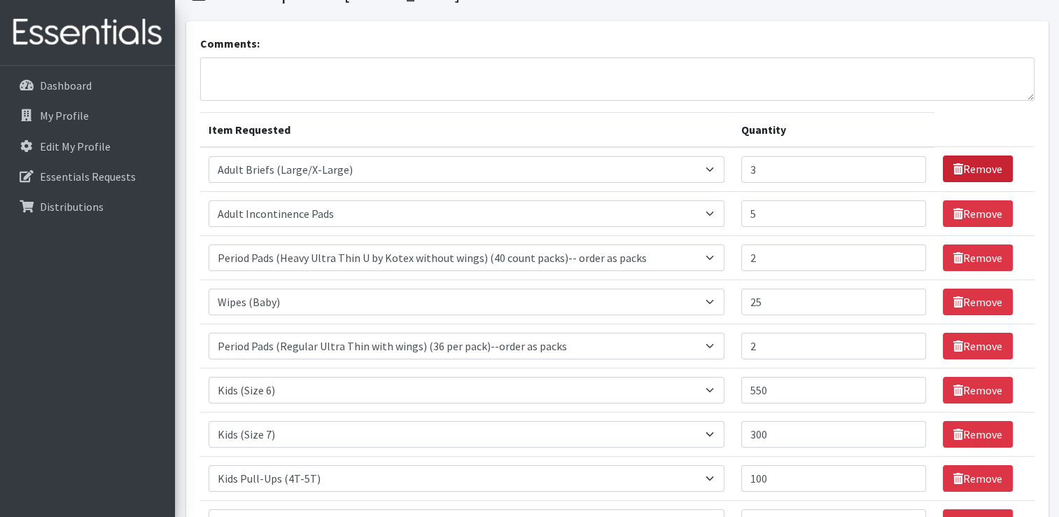
click at [963, 171] on link "Remove" at bounding box center [978, 168] width 70 height 27
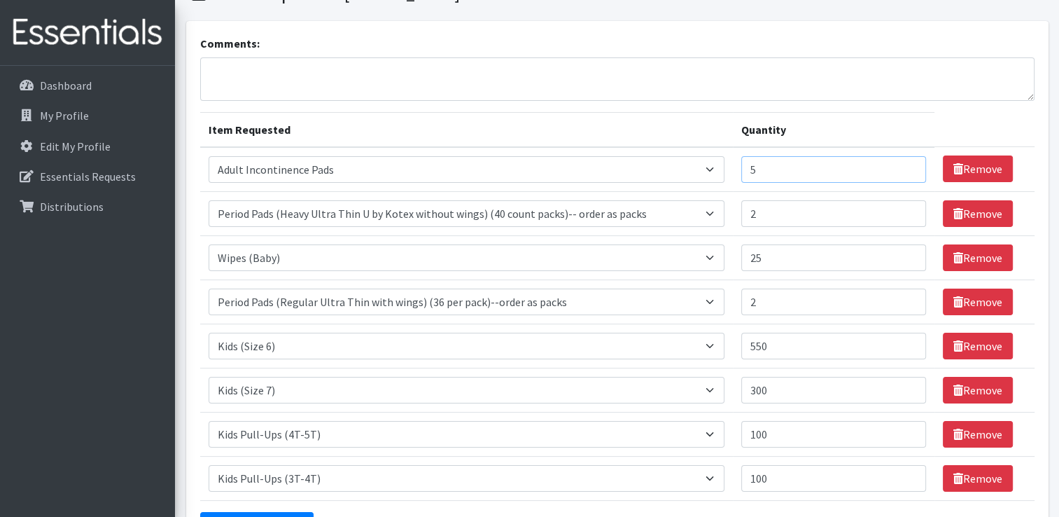
click at [876, 166] on input "5" at bounding box center [833, 169] width 185 height 27
click at [716, 164] on select "Select an item Adult Briefs (Large/X-Large) Adult Briefs (Medium/Large) Adult B…" at bounding box center [467, 169] width 516 height 27
click at [798, 165] on input "5" at bounding box center [833, 169] width 185 height 27
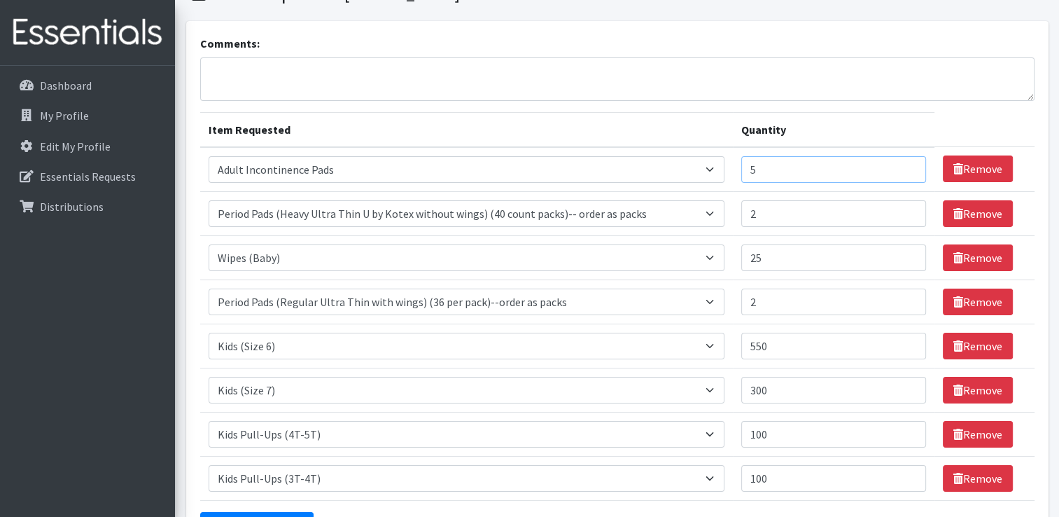
click at [798, 165] on input "5" at bounding box center [833, 169] width 185 height 27
click at [784, 167] on input "5" at bounding box center [833, 169] width 185 height 27
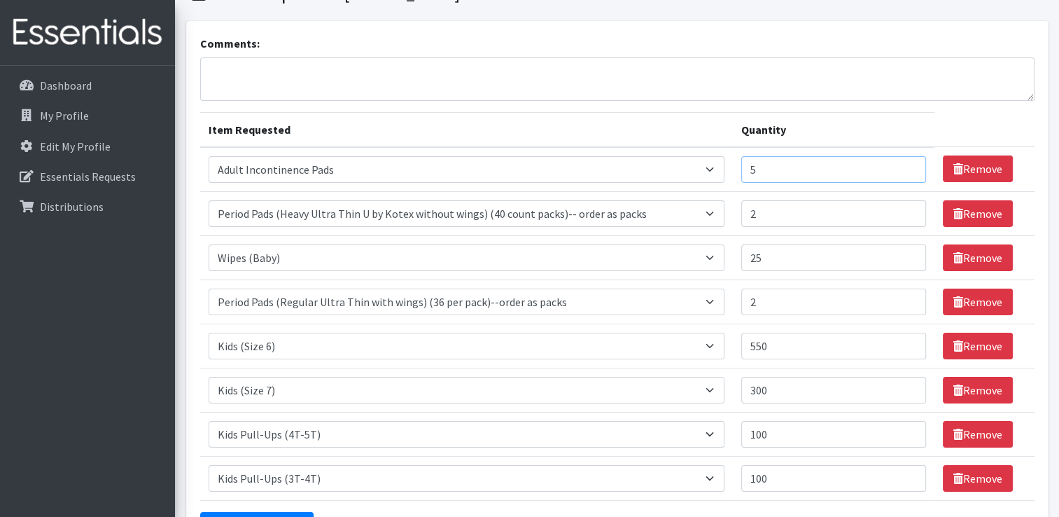
click at [783, 167] on input "5" at bounding box center [833, 169] width 185 height 27
click at [806, 174] on input "5" at bounding box center [833, 169] width 185 height 27
click at [808, 174] on input "5" at bounding box center [833, 169] width 185 height 27
drag, startPoint x: 789, startPoint y: 167, endPoint x: 715, endPoint y: 176, distance: 74.8
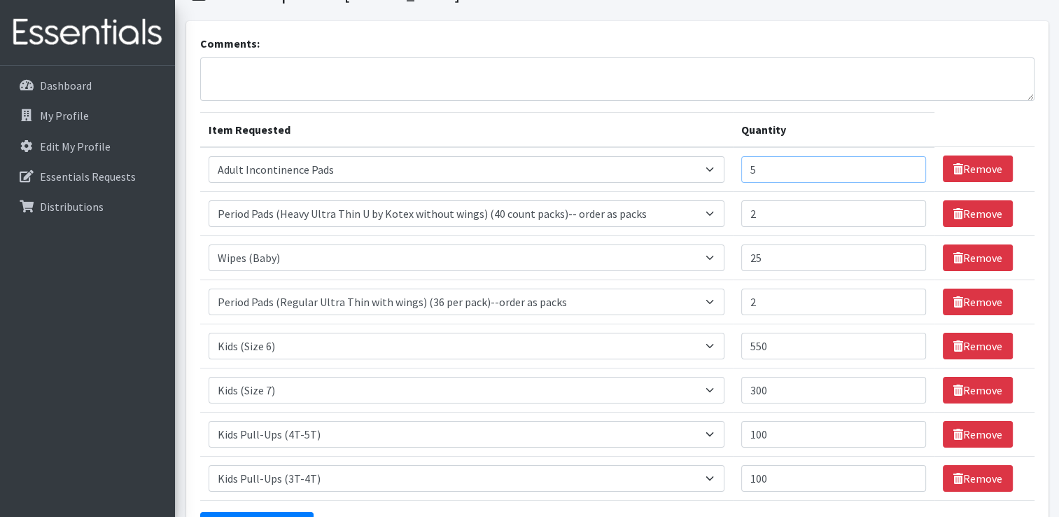
click at [715, 176] on tr "Item Requested Select an item Adult Briefs (Large/X-Large) Adult Briefs (Medium…" at bounding box center [617, 169] width 835 height 45
type input "7"
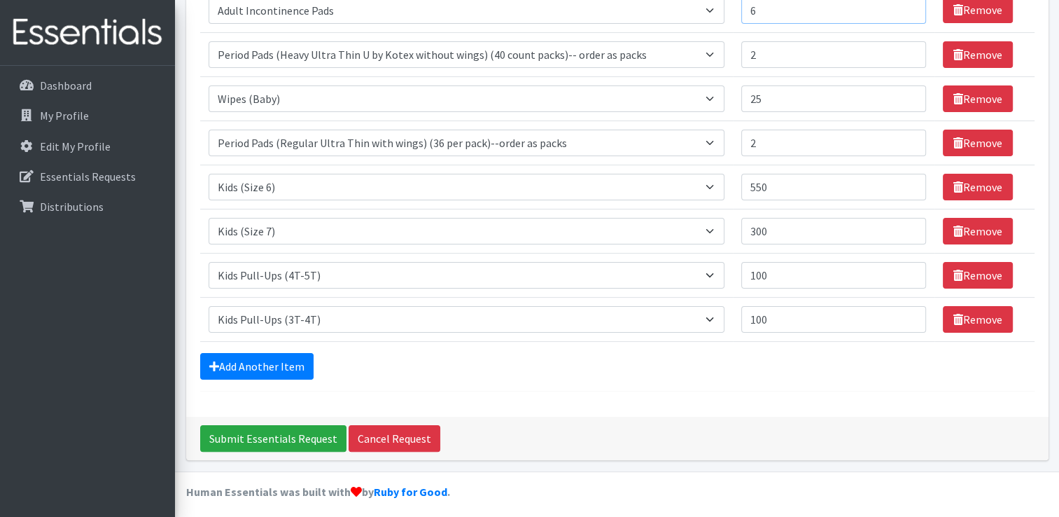
scroll to position [162, 0]
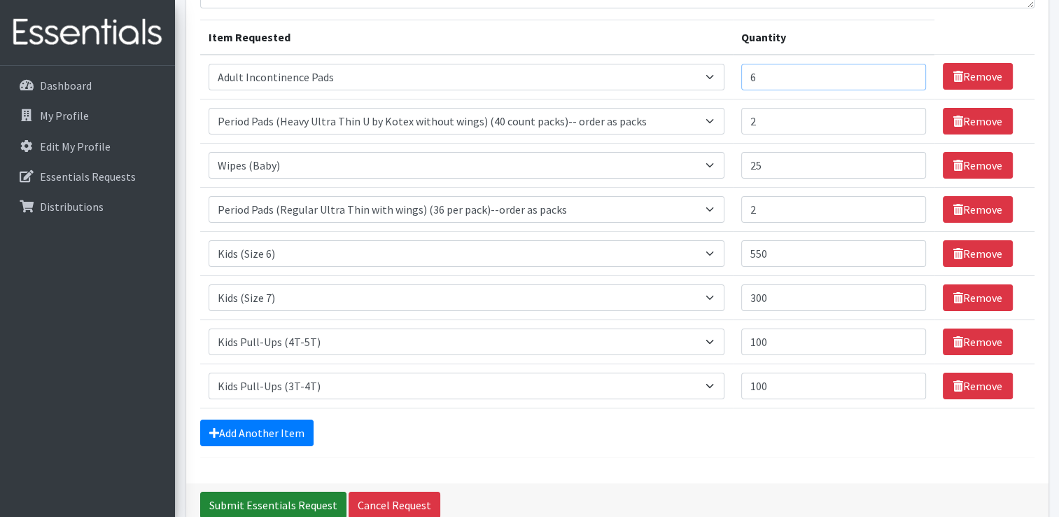
type input "6"
click at [244, 501] on input "Submit Essentials Request" at bounding box center [273, 505] width 146 height 27
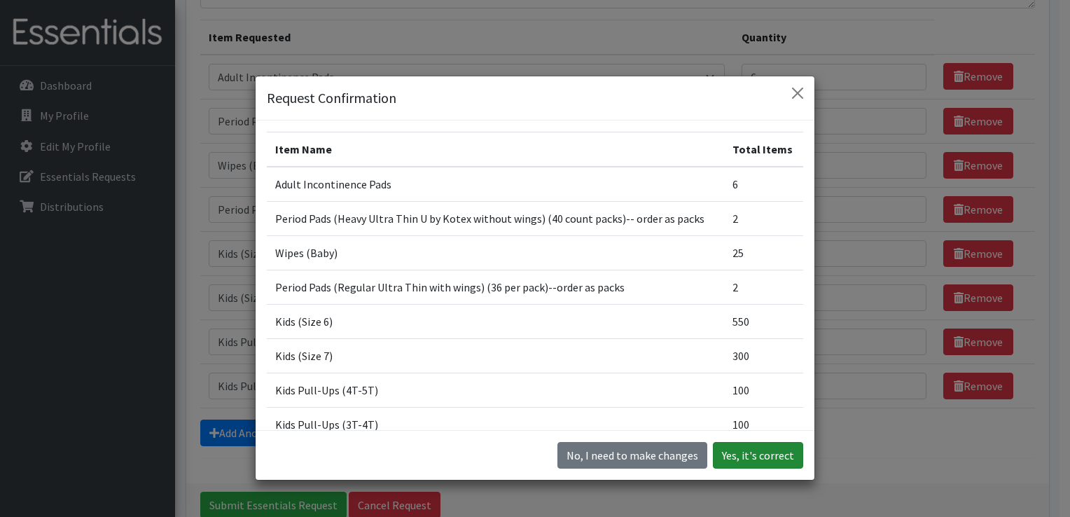
click at [741, 447] on button "Yes, it's correct" at bounding box center [758, 455] width 90 height 27
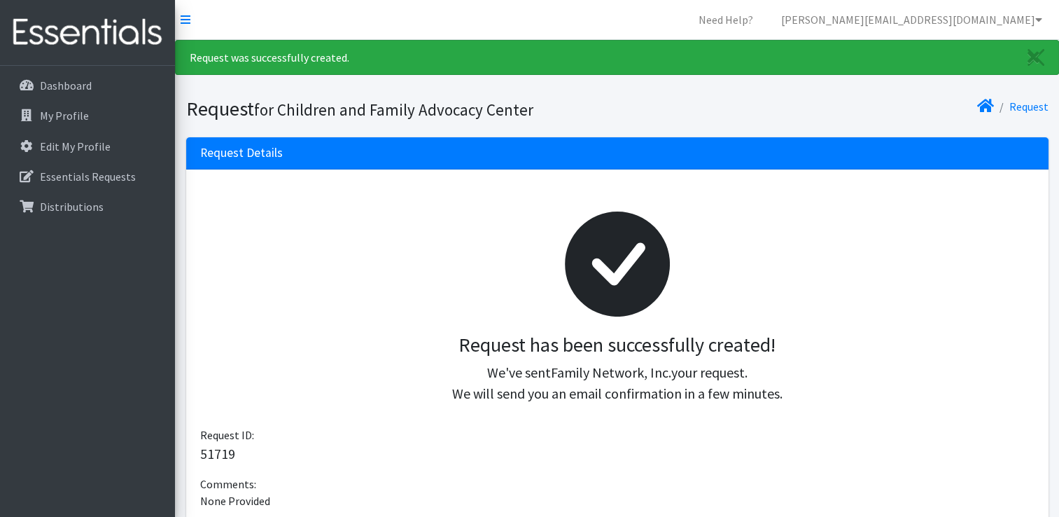
scroll to position [363, 0]
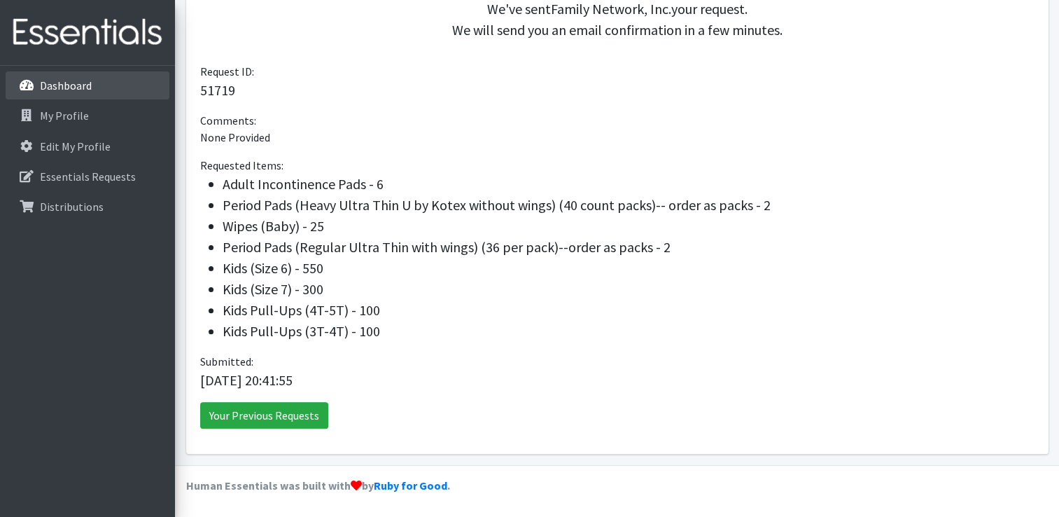
click at [56, 81] on p "Dashboard" at bounding box center [66, 85] width 52 height 14
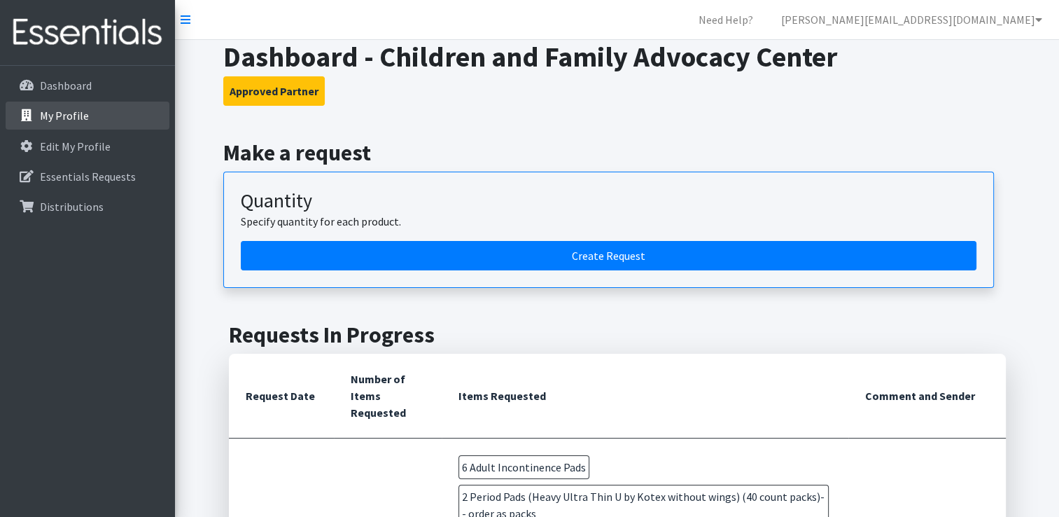
click at [83, 119] on p "My Profile" at bounding box center [64, 116] width 49 height 14
